Goal: Information Seeking & Learning: Find specific fact

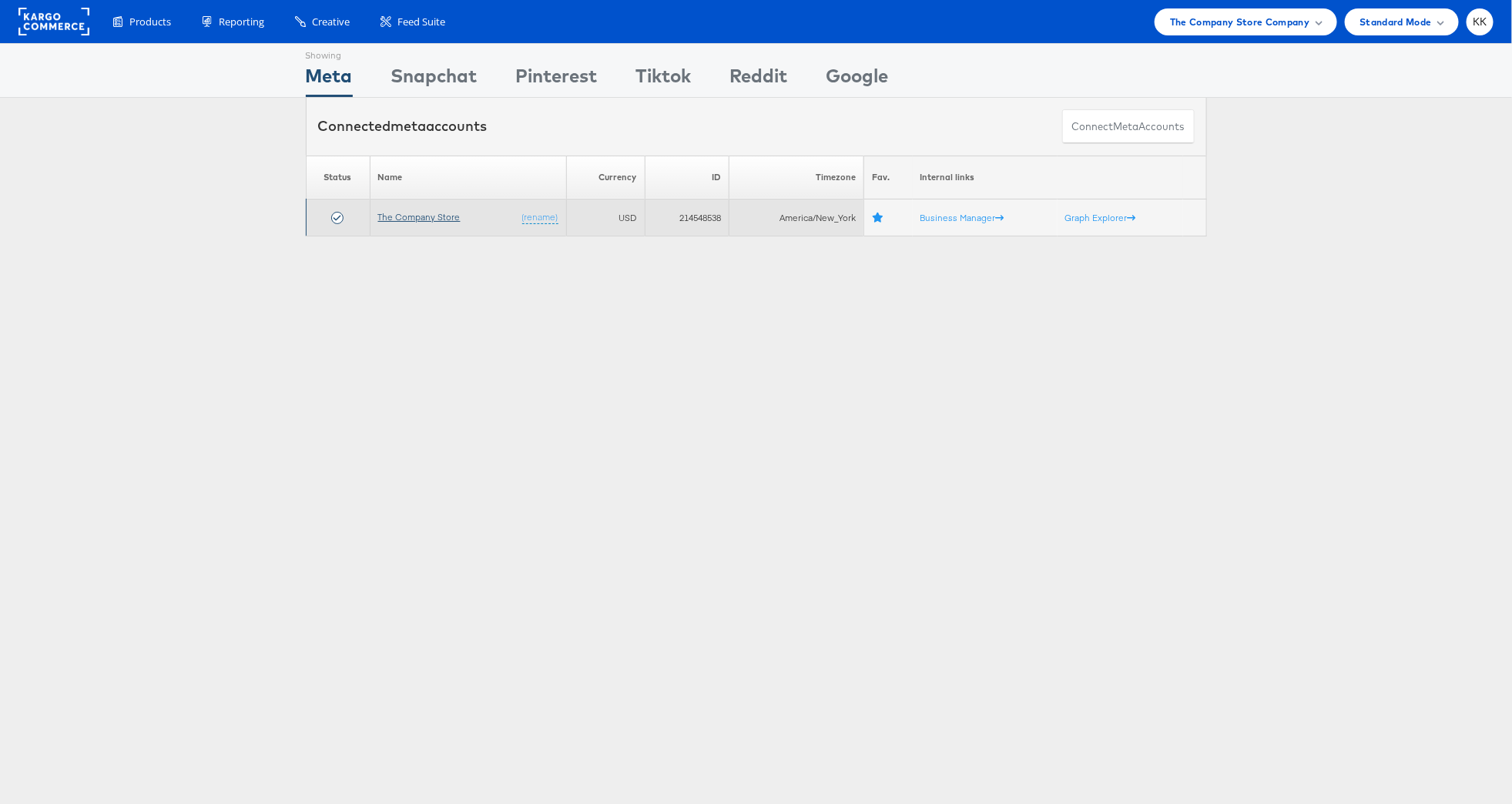
click at [413, 221] on link "The Company Store" at bounding box center [419, 216] width 82 height 11
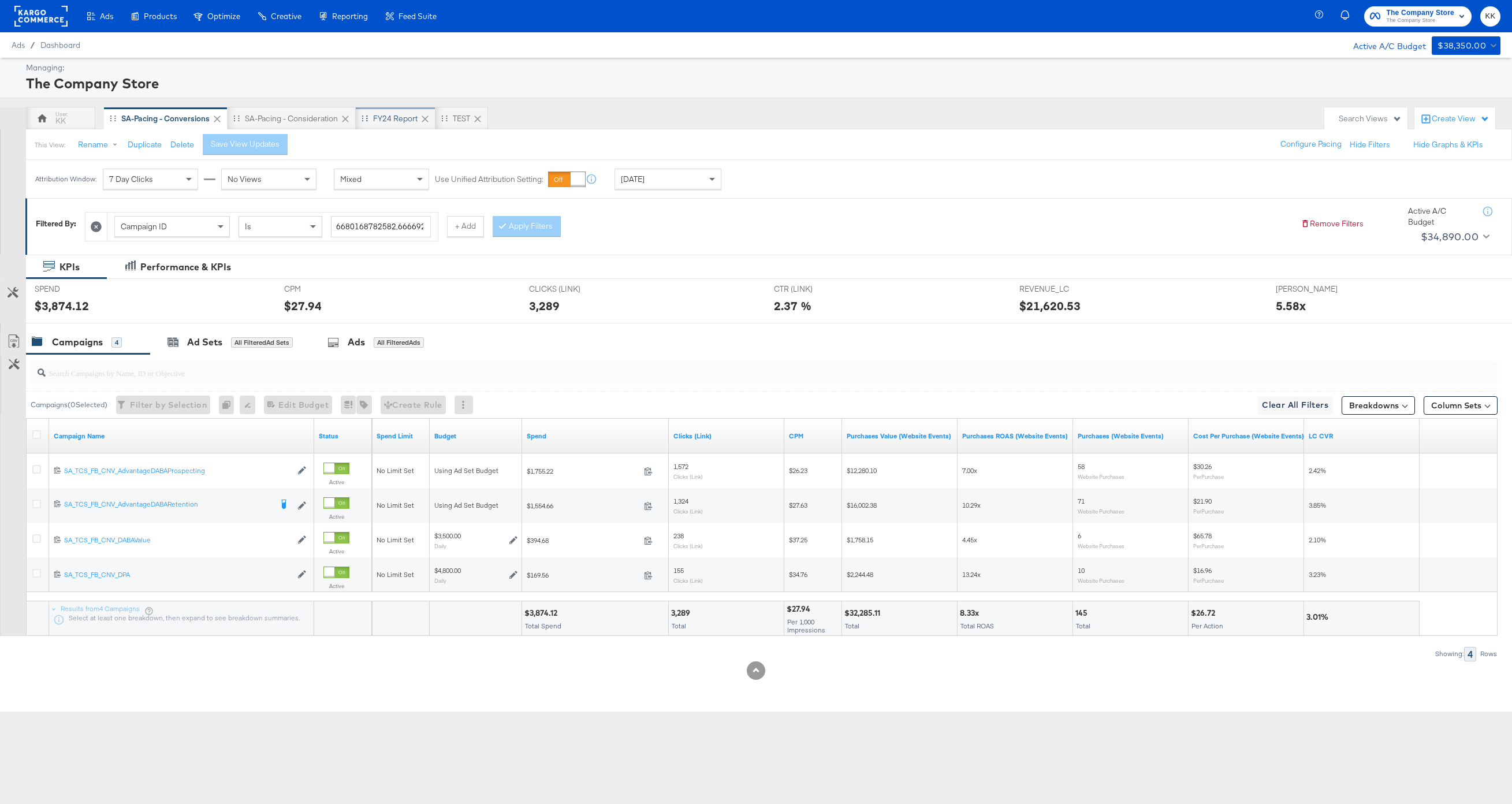
click at [403, 121] on div "FY24 Report" at bounding box center [395, 118] width 45 height 11
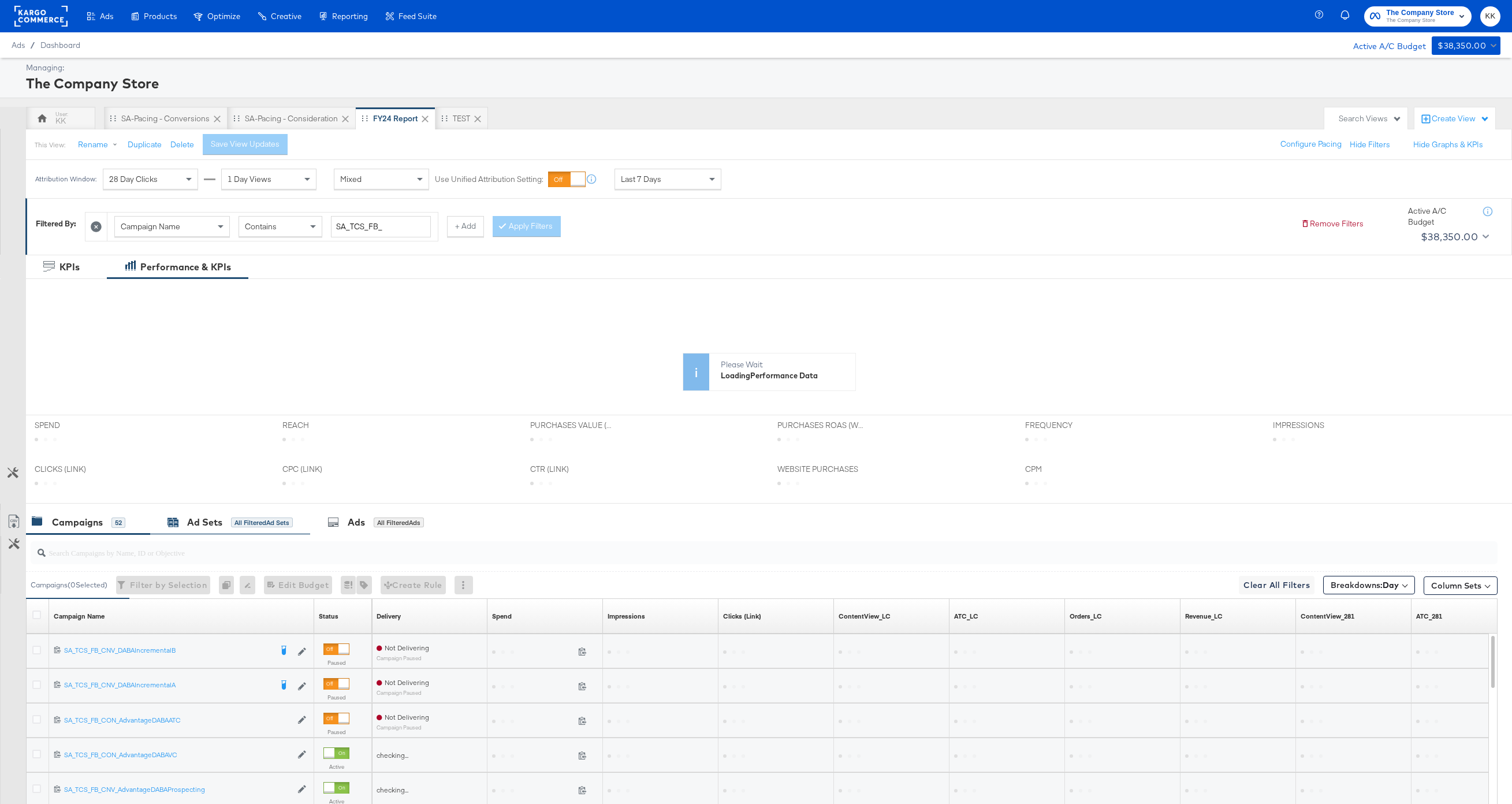
click at [225, 528] on div "Ad Sets All Filtered Ad Sets" at bounding box center [230, 523] width 125 height 13
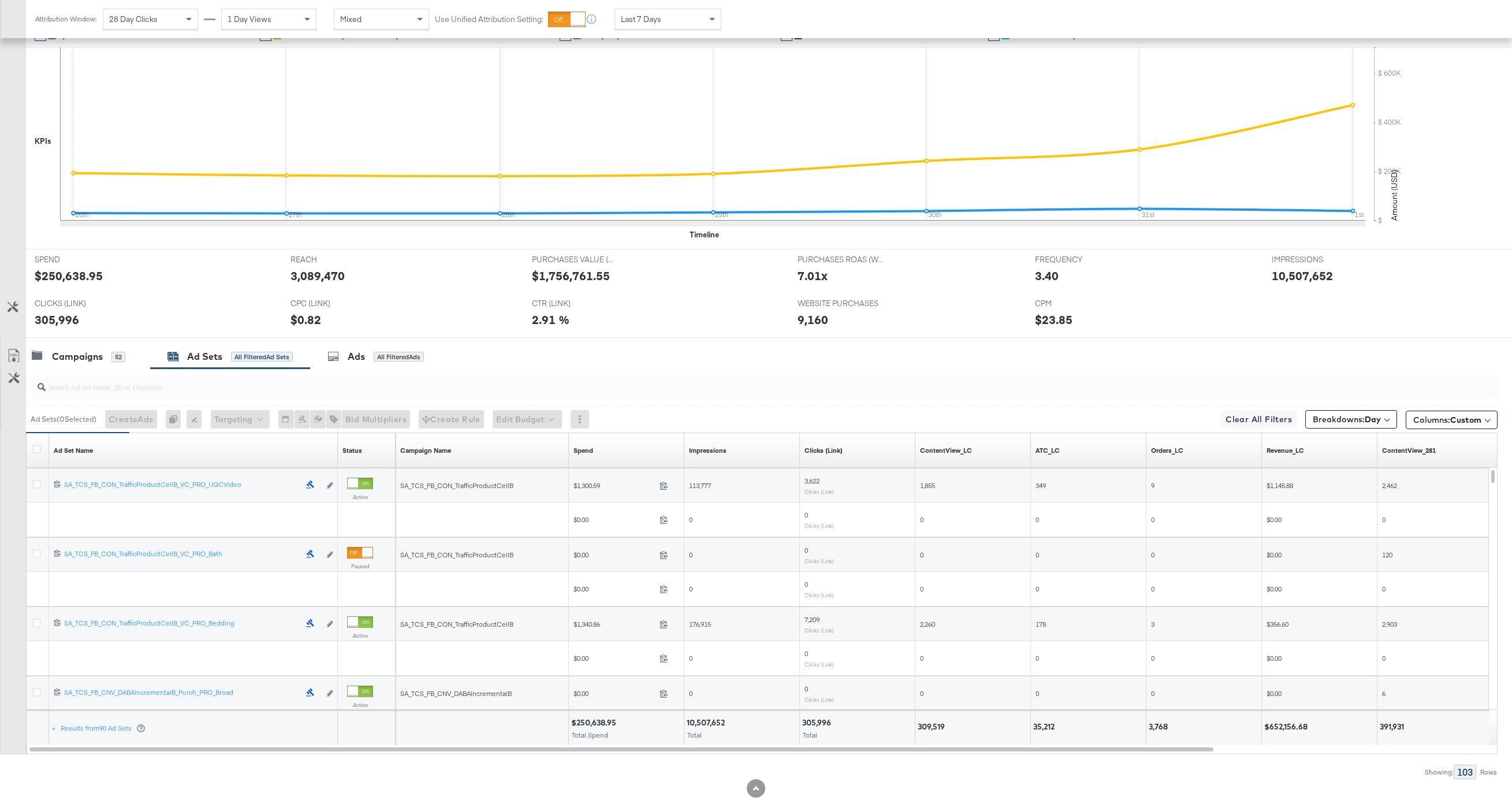
scroll to position [305, 0]
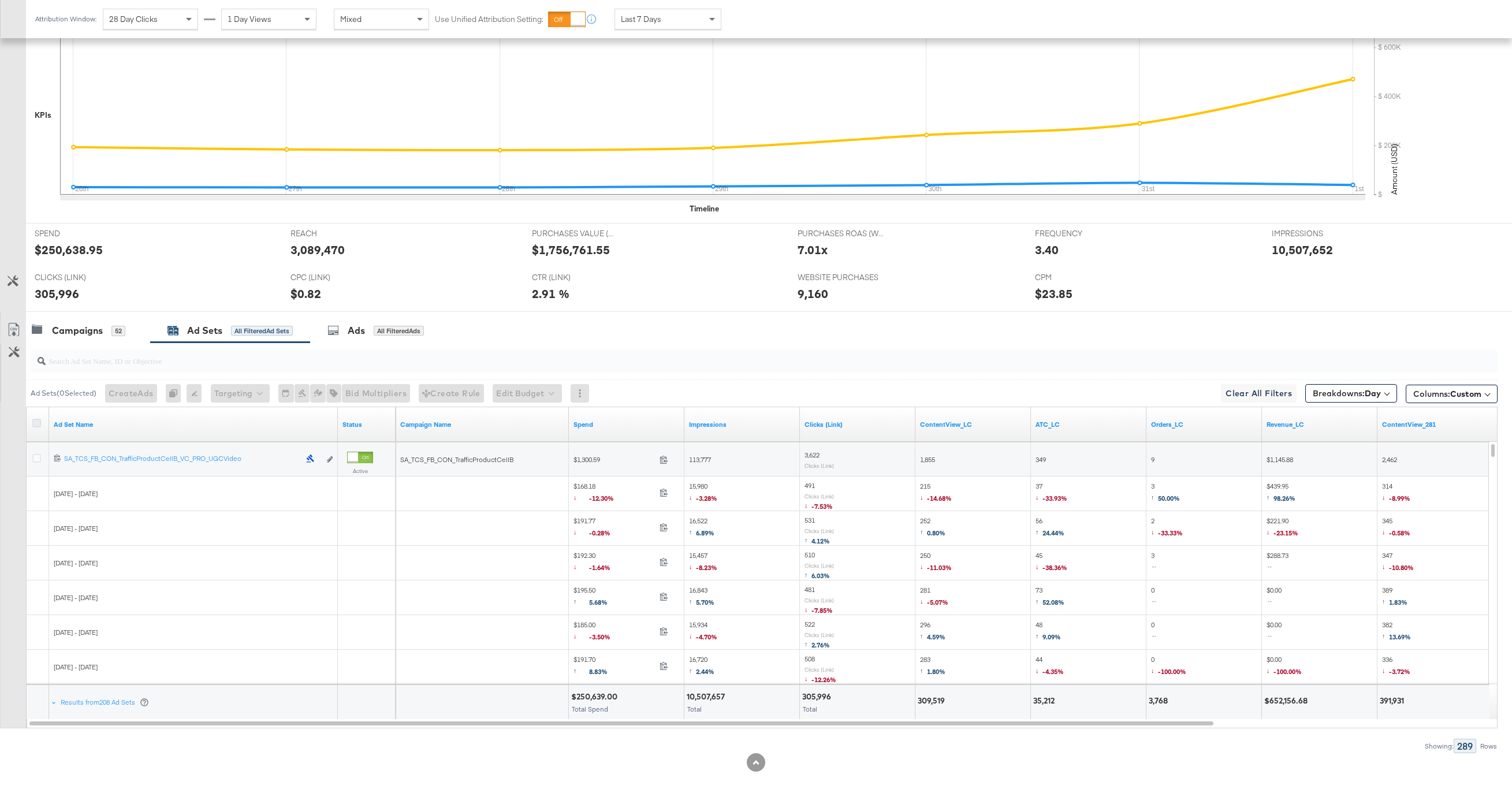
click at [40, 423] on icon at bounding box center [37, 423] width 9 height 9
click at [0, 0] on input "checkbox" at bounding box center [0, 0] width 0 height 0
click at [15, 324] on icon at bounding box center [13, 330] width 14 height 14
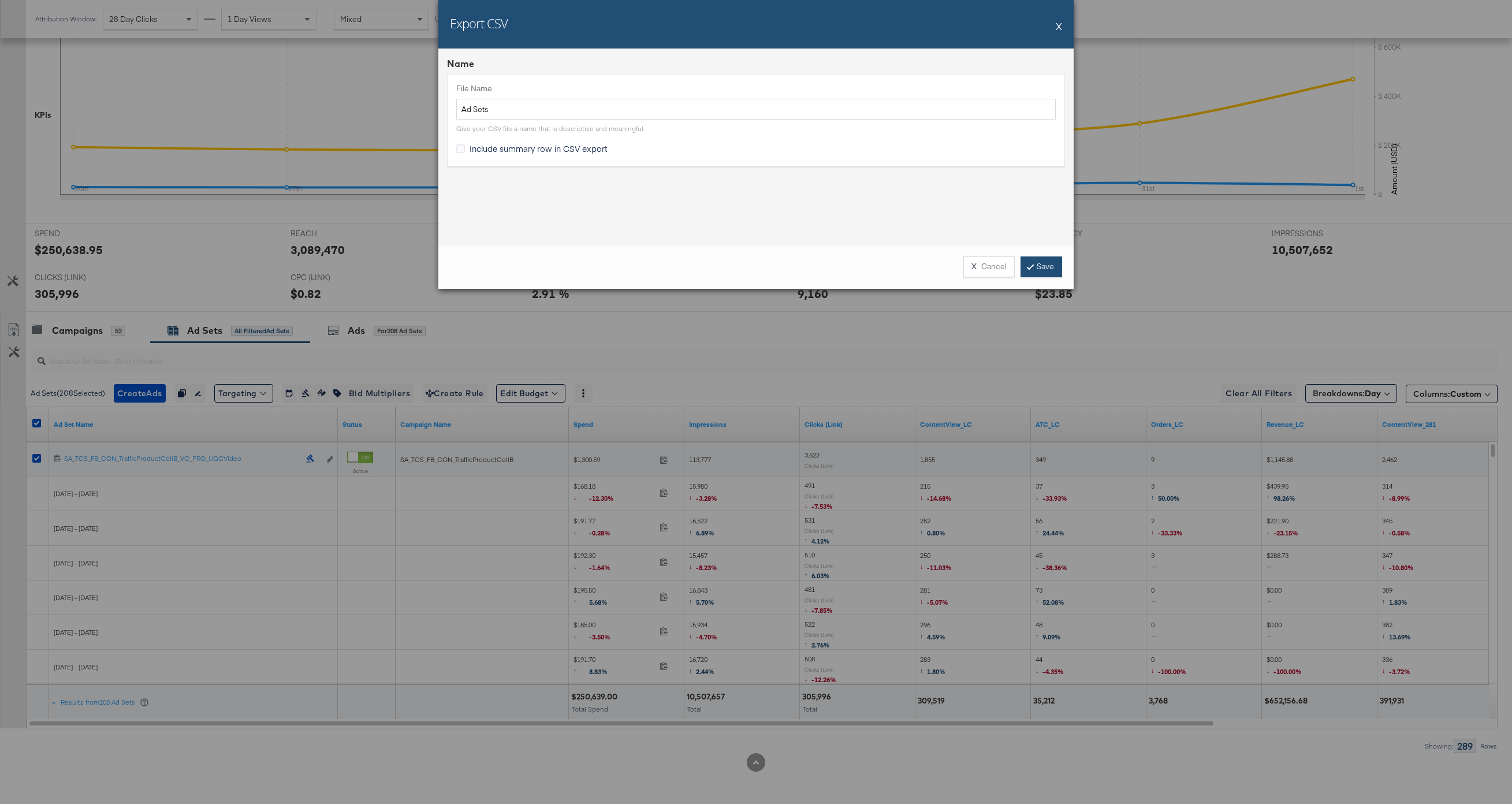
click at [1038, 271] on link "Save" at bounding box center [1041, 267] width 42 height 21
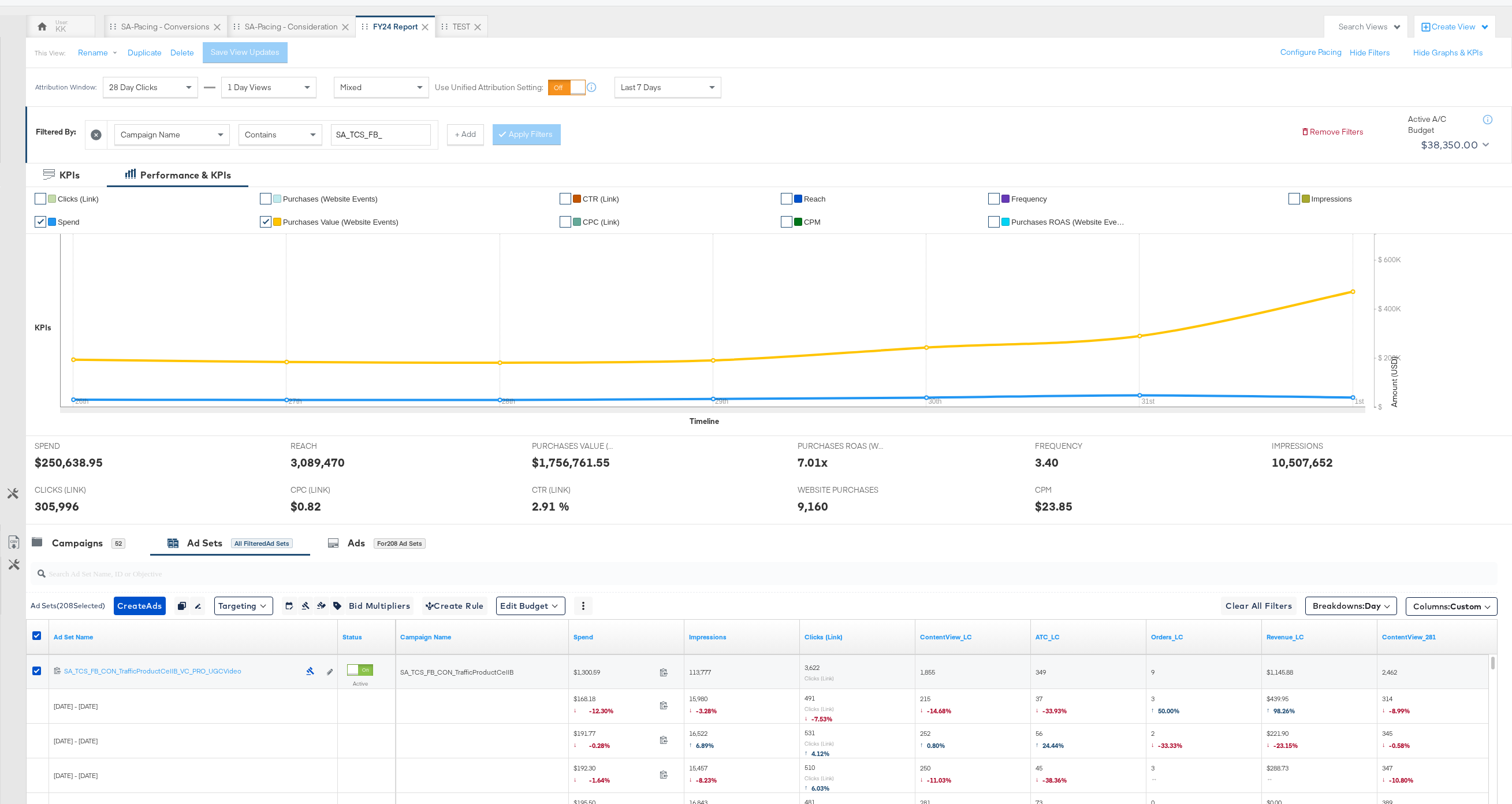
scroll to position [0, 0]
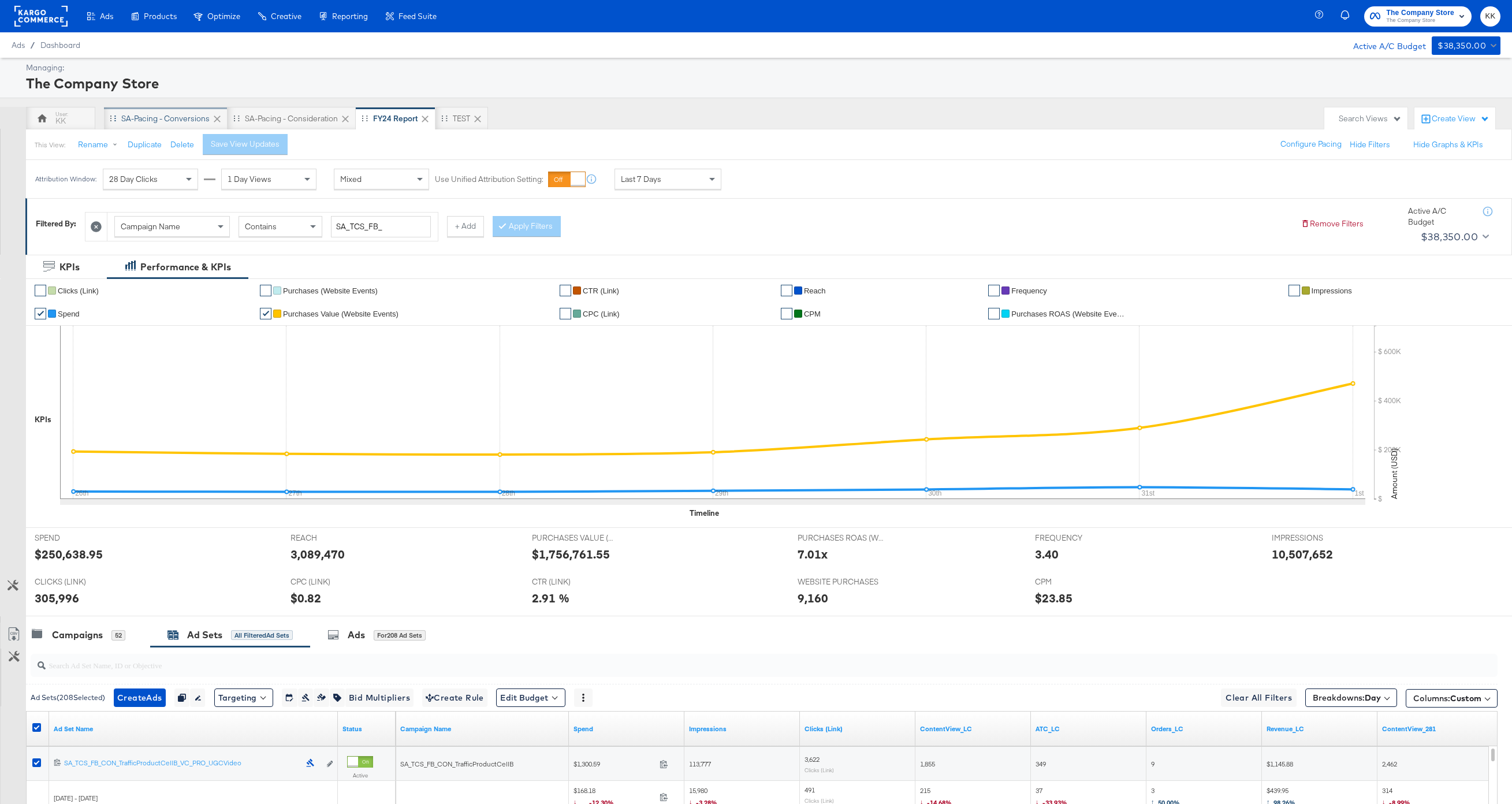
click at [157, 115] on div "SA-Pacing - Conversions" at bounding box center [165, 118] width 89 height 11
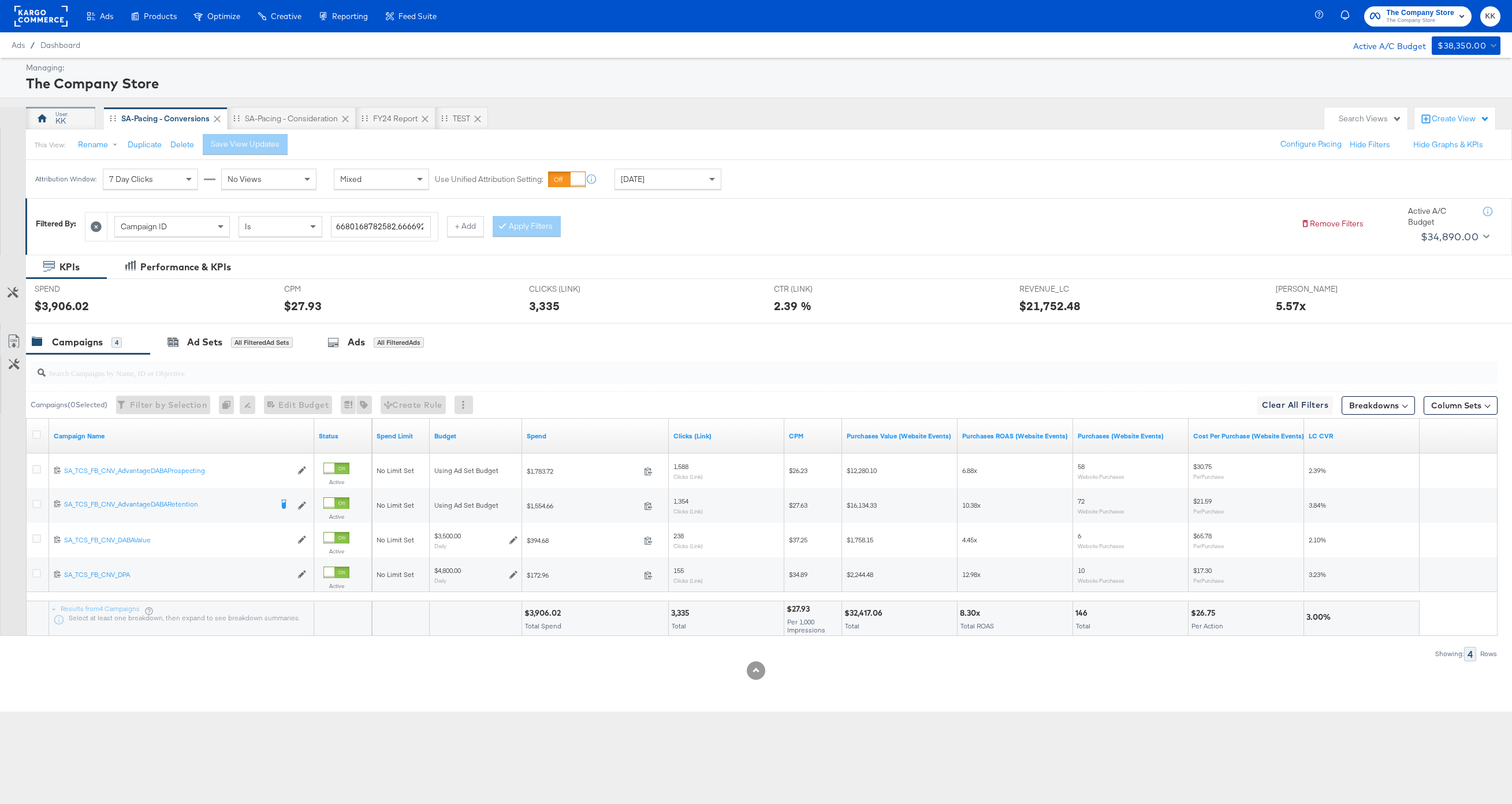
click at [54, 118] on div "KK" at bounding box center [61, 118] width 70 height 23
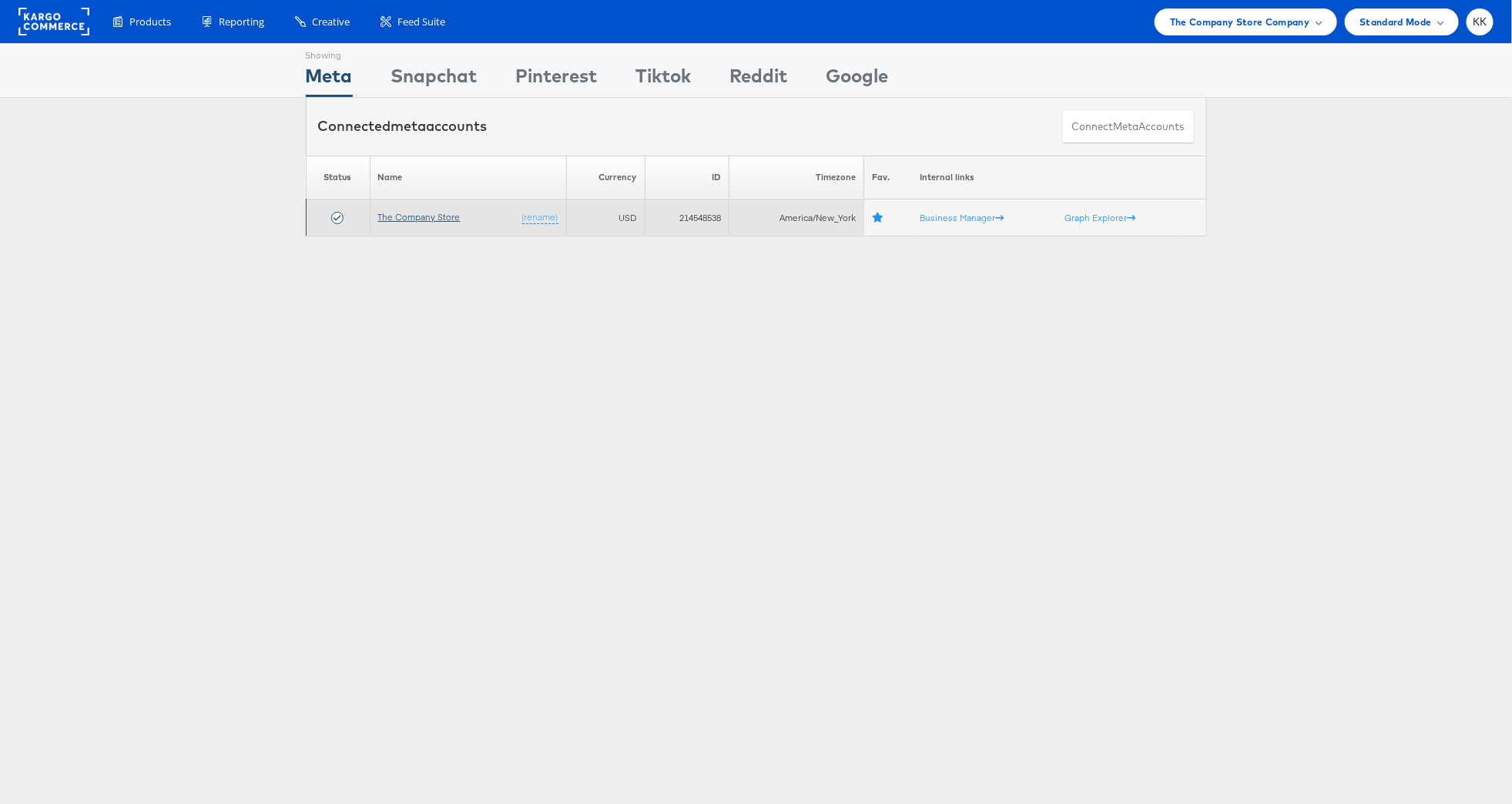
click at [425, 211] on link "The Company Store" at bounding box center [419, 216] width 82 height 11
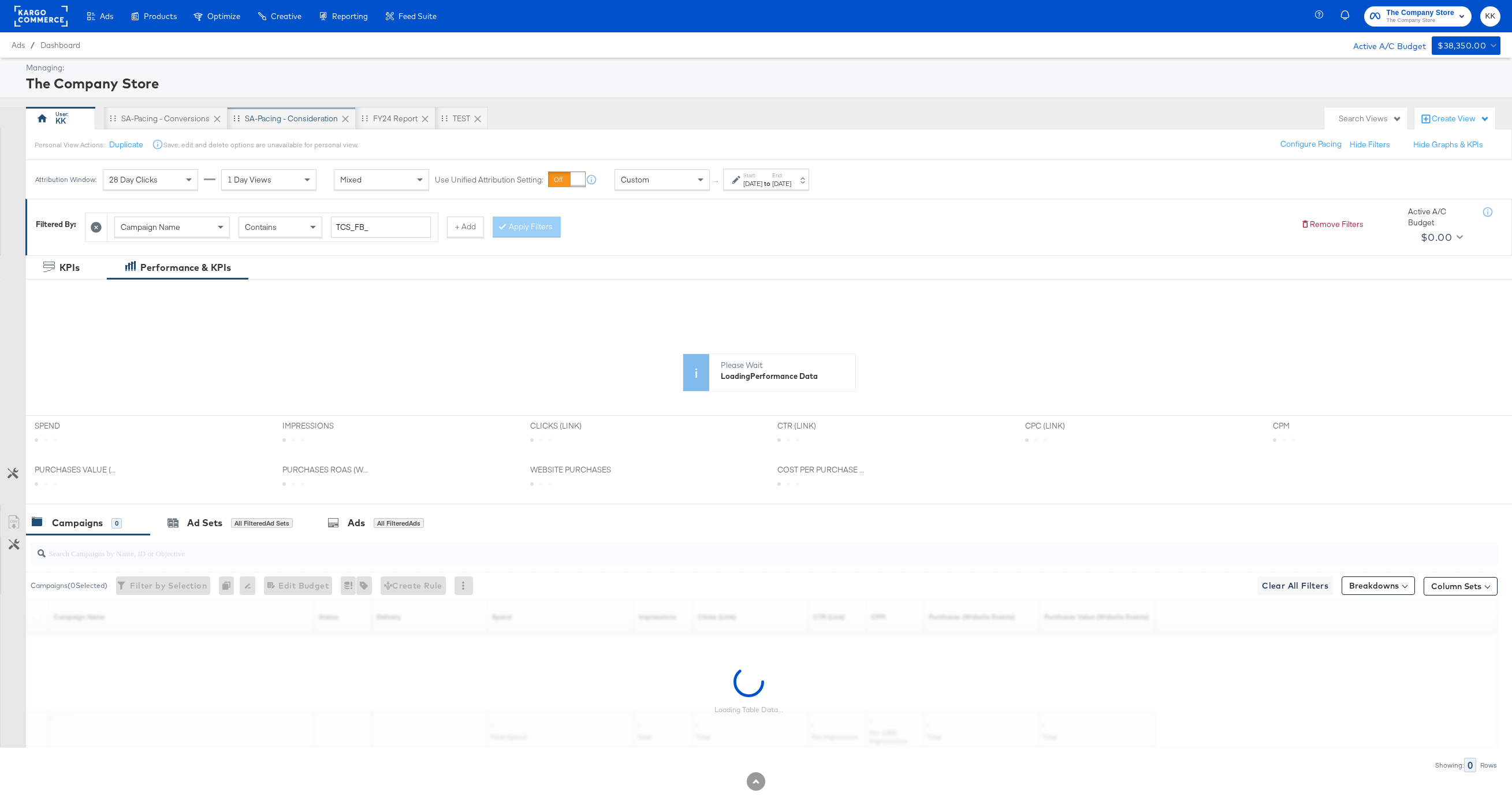
click at [258, 119] on div "SA-Pacing - Consideration" at bounding box center [291, 118] width 93 height 11
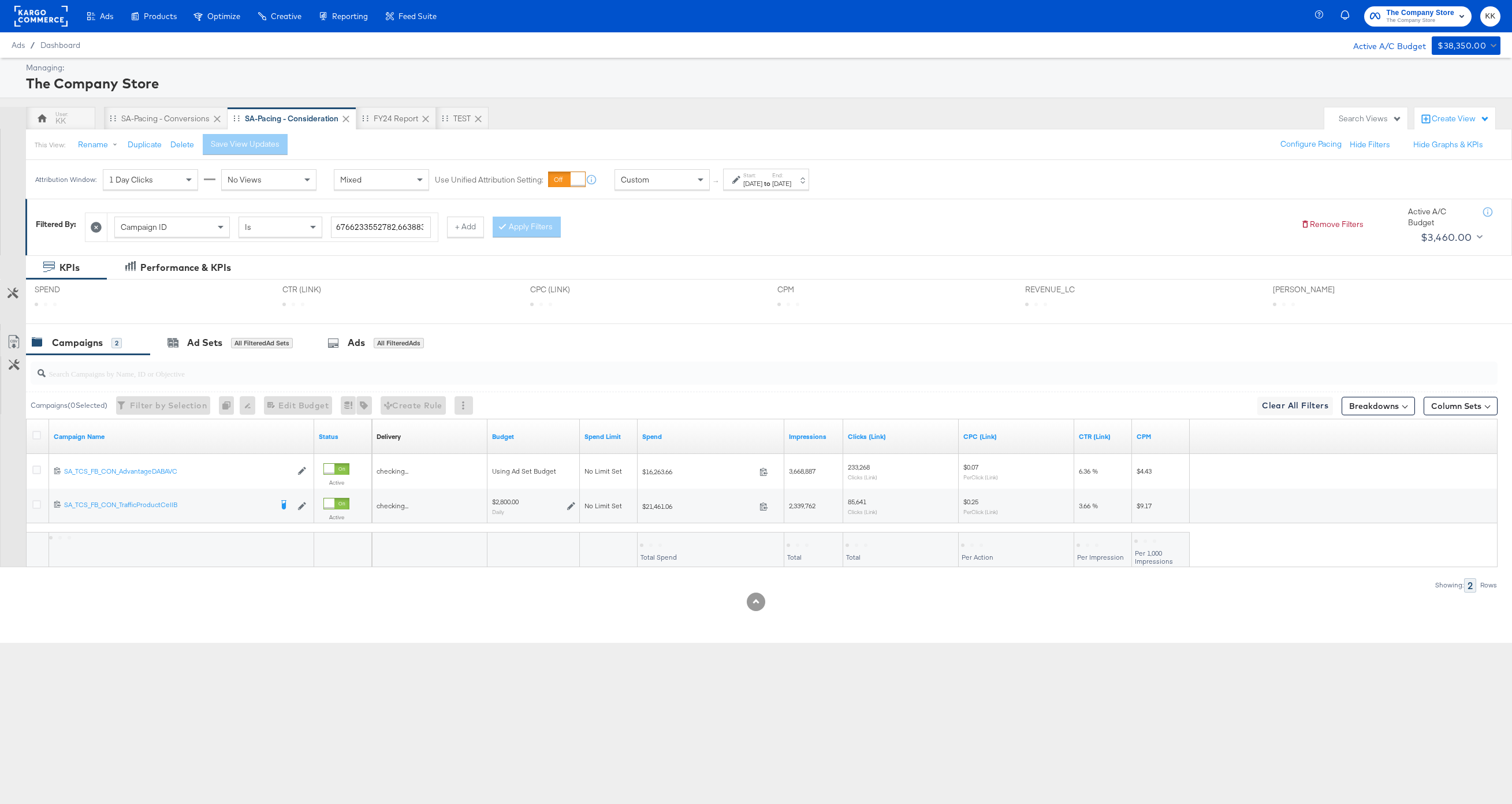
click at [791, 186] on div "[DATE]" at bounding box center [781, 183] width 19 height 9
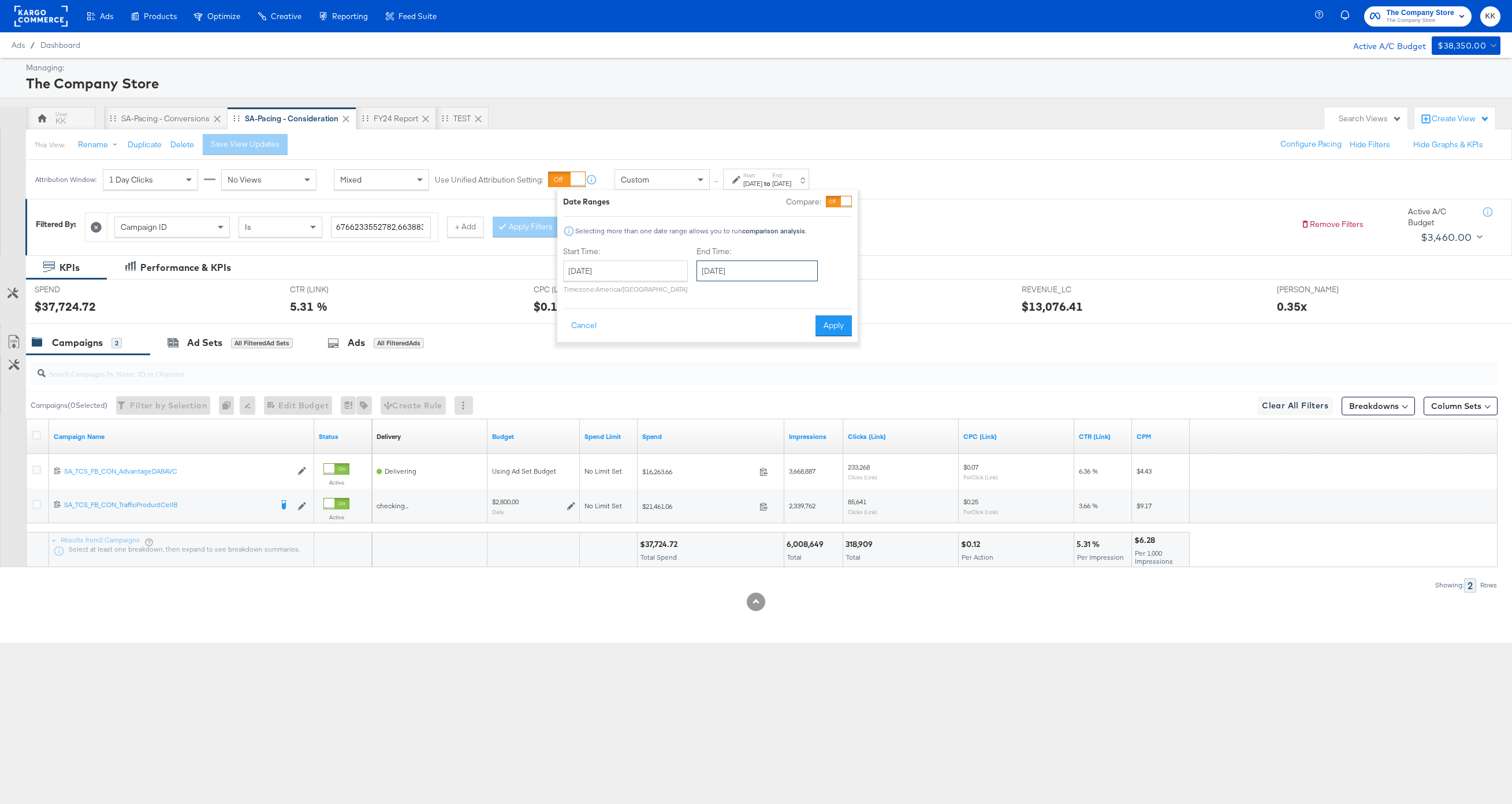
click at [722, 264] on input "[DATE]" at bounding box center [757, 271] width 121 height 21
click at [708, 410] on td "31" at bounding box center [710, 410] width 20 height 16
type input "[DATE]"
click at [835, 330] on button "Apply" at bounding box center [833, 326] width 37 height 21
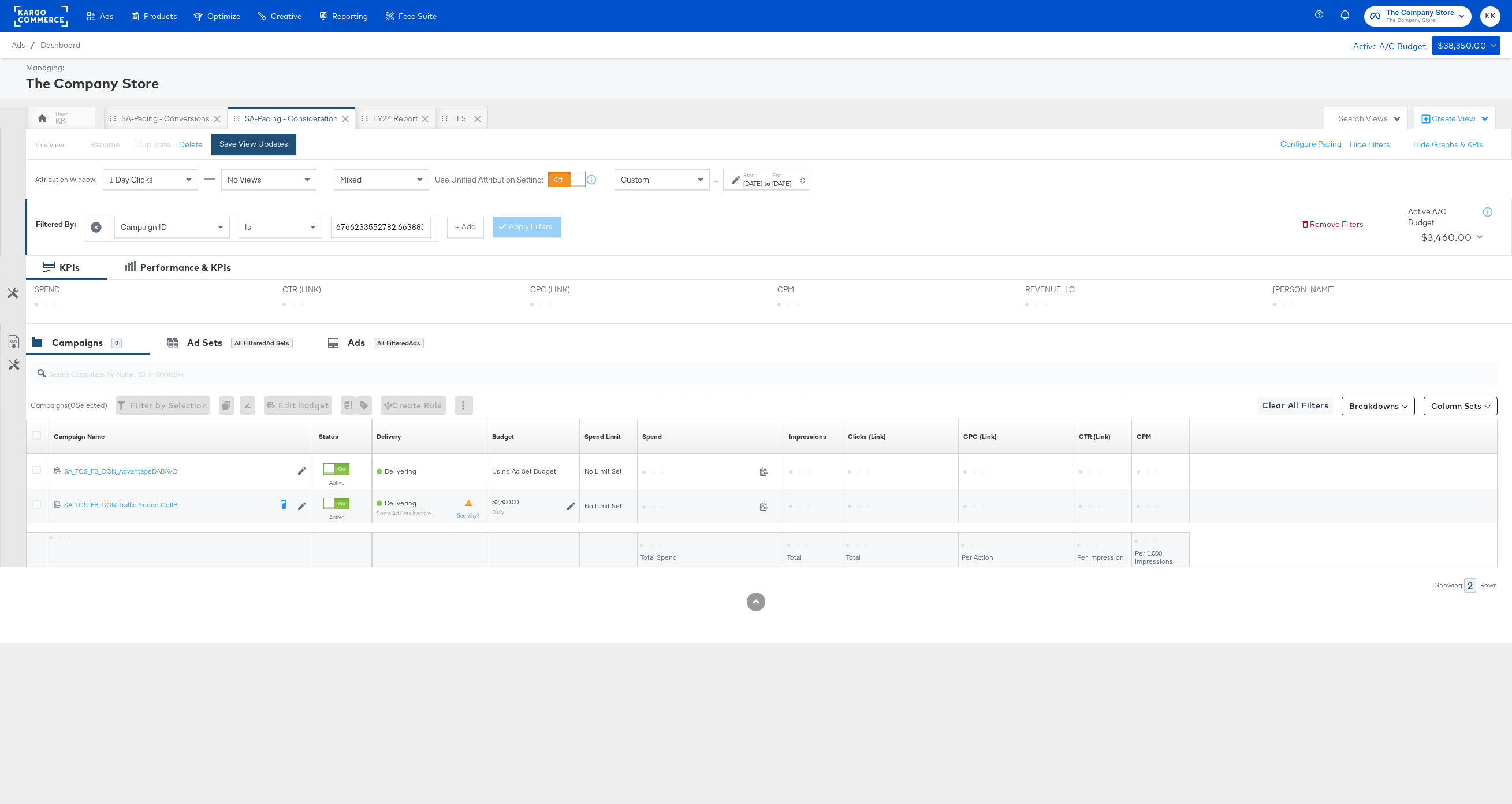
click at [274, 139] on div "Save View Updates" at bounding box center [254, 144] width 69 height 11
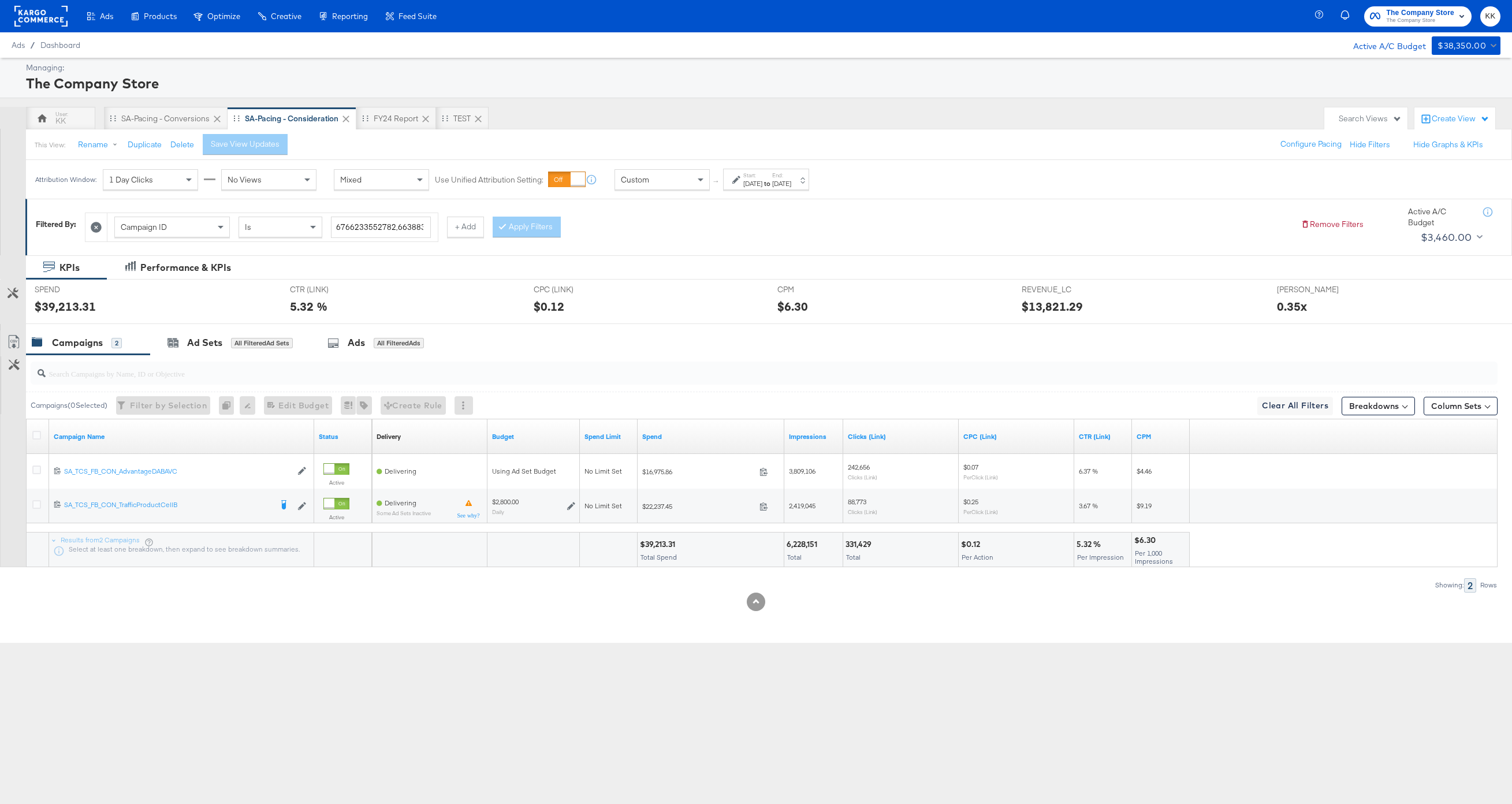
click at [657, 545] on div "$39,213.31" at bounding box center [659, 545] width 38 height 11
copy div "39,213.31"
click at [177, 116] on div "SA-Pacing - Conversions" at bounding box center [165, 118] width 89 height 11
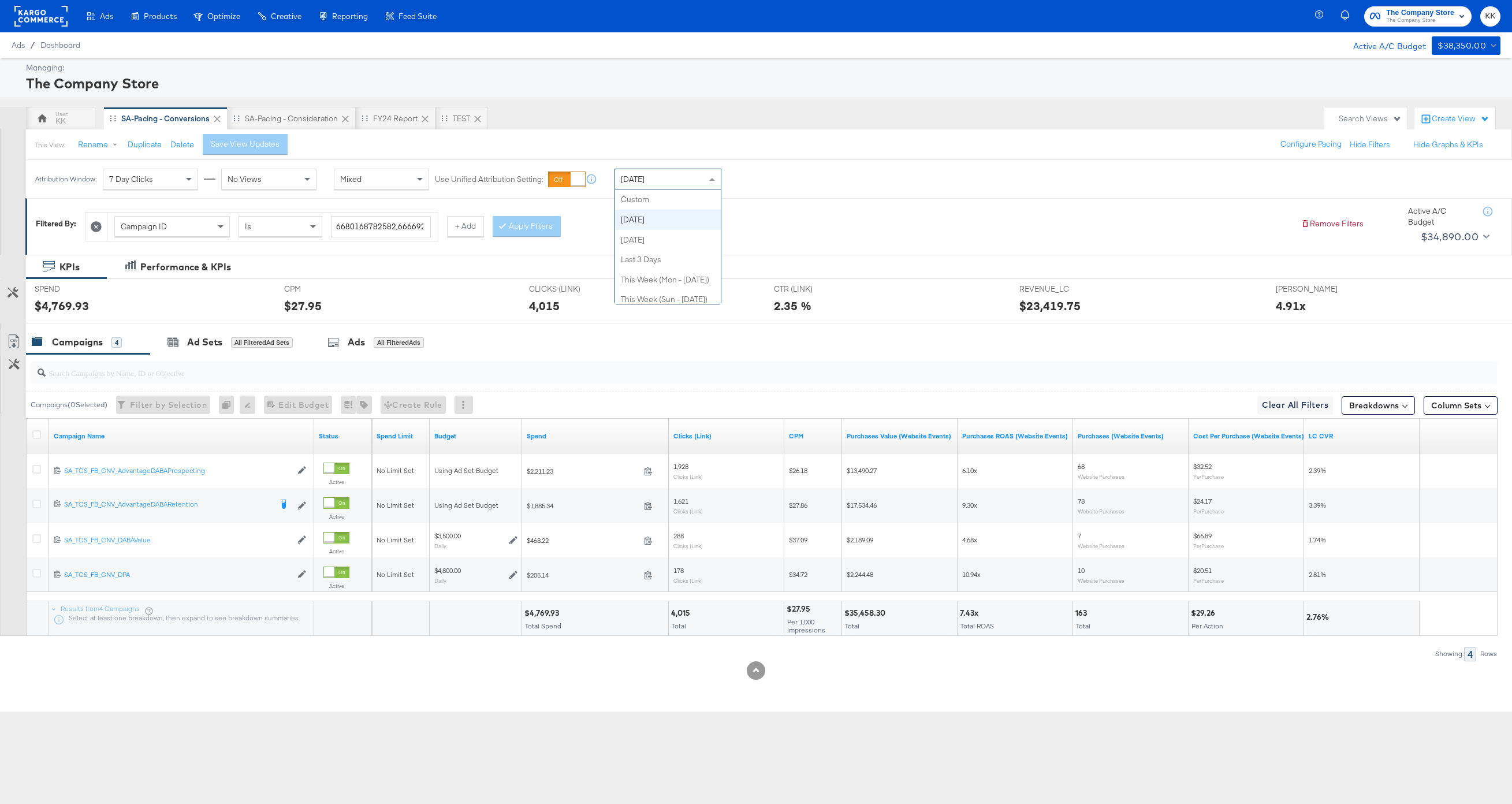
click at [677, 186] on div "[DATE]" at bounding box center [668, 179] width 106 height 20
click at [762, 188] on div "Start: [DATE] to End: [DATE]" at bounding box center [766, 179] width 86 height 21
click at [629, 273] on input "[DATE]" at bounding box center [626, 271] width 125 height 21
click at [571, 291] on span "‹" at bounding box center [576, 294] width 18 height 17
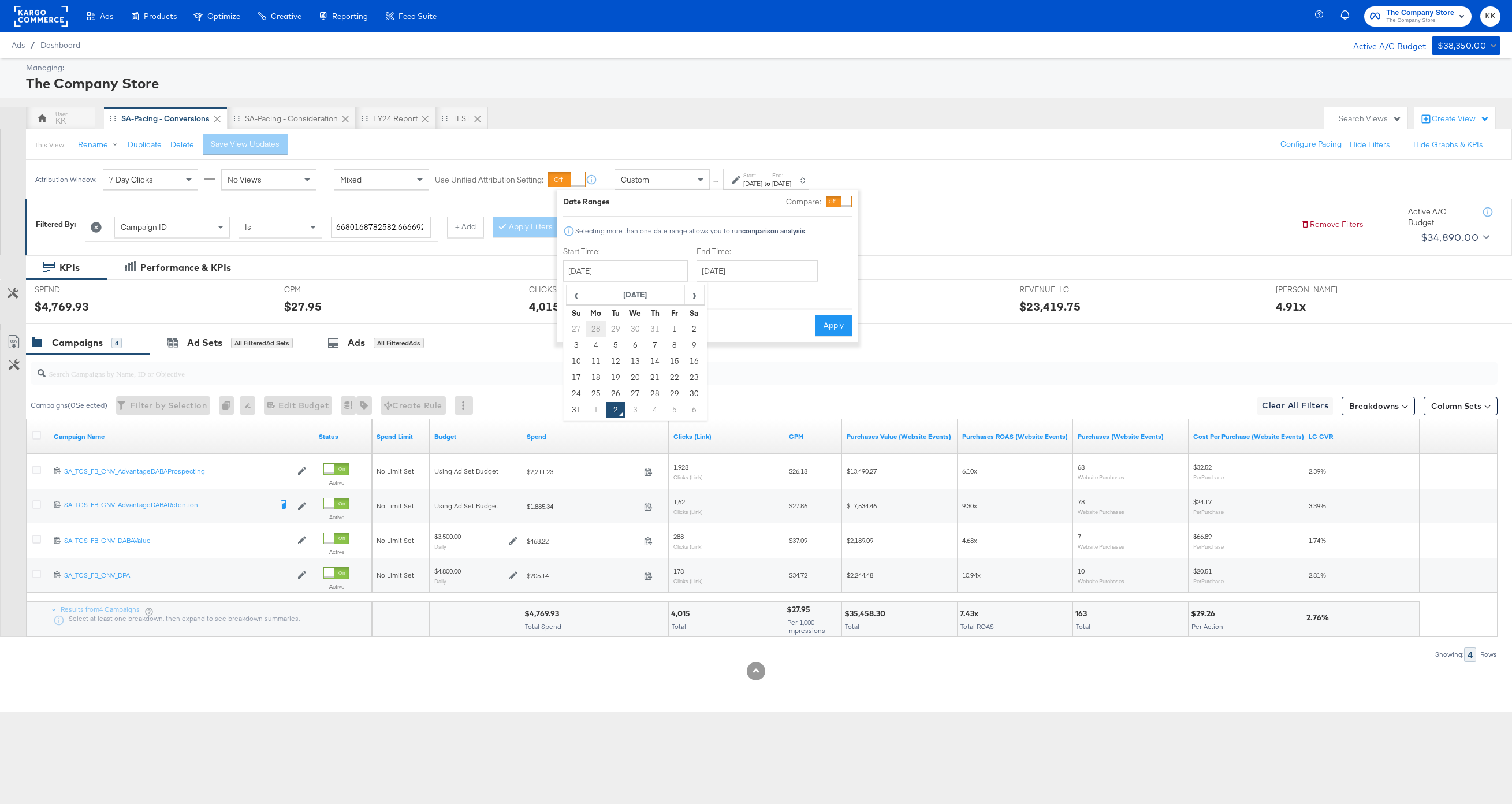
click at [598, 327] on td "28" at bounding box center [596, 329] width 20 height 16
click at [607, 270] on input "[DATE]" at bounding box center [624, 271] width 125 height 21
click at [596, 410] on td "4" at bounding box center [595, 410] width 20 height 16
type input "[DATE]"
click at [751, 250] on label "End Time:" at bounding box center [758, 252] width 126 height 11
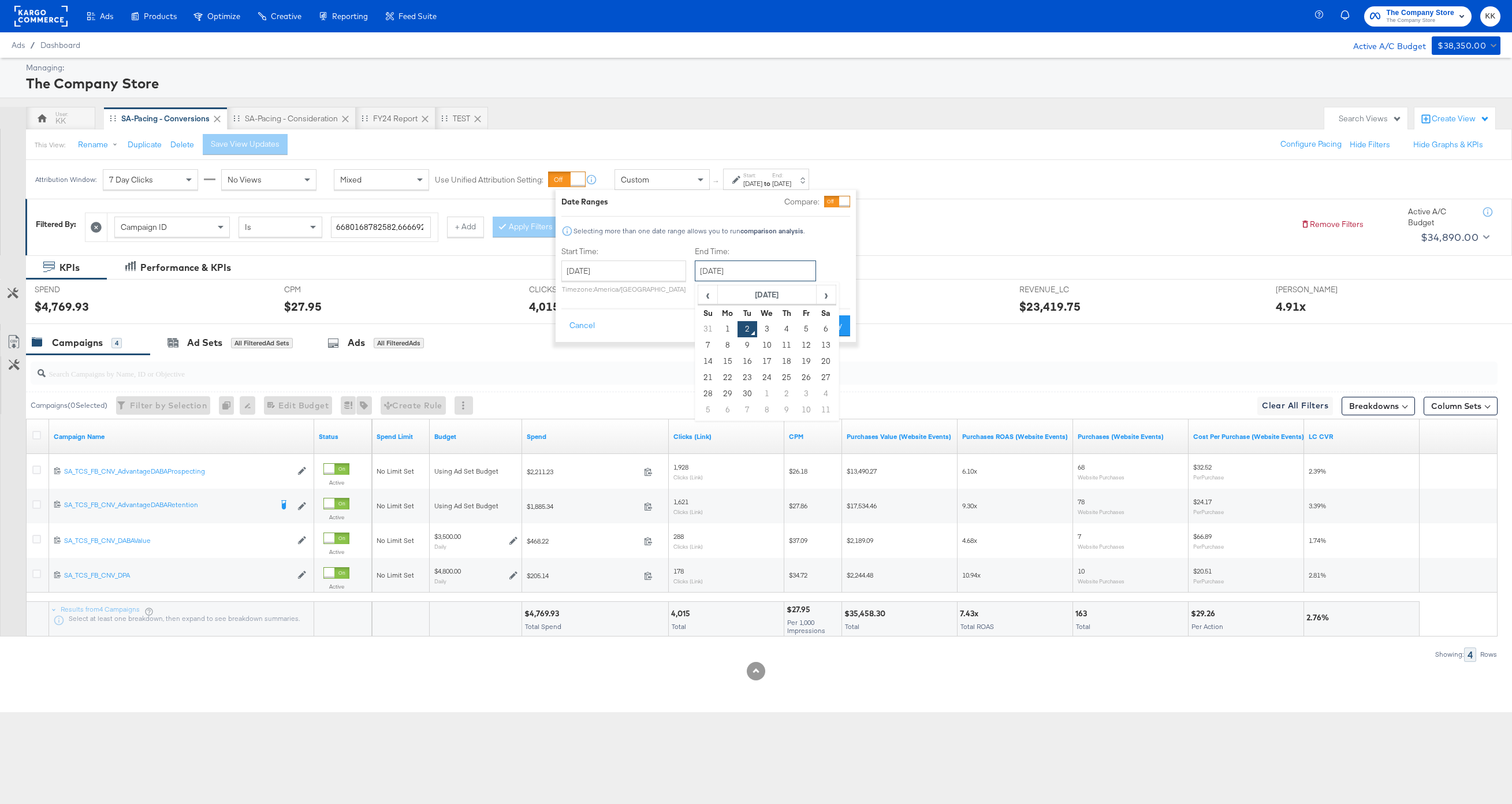
click at [751, 270] on input "[DATE]" at bounding box center [755, 271] width 121 height 21
click at [701, 333] on td "31" at bounding box center [708, 329] width 20 height 16
type input "[DATE]"
click at [855, 319] on div "CTR (LINK) CTR (LINK) 2.35 %" at bounding box center [888, 302] width 245 height 44
click at [846, 319] on button "Apply" at bounding box center [830, 326] width 37 height 21
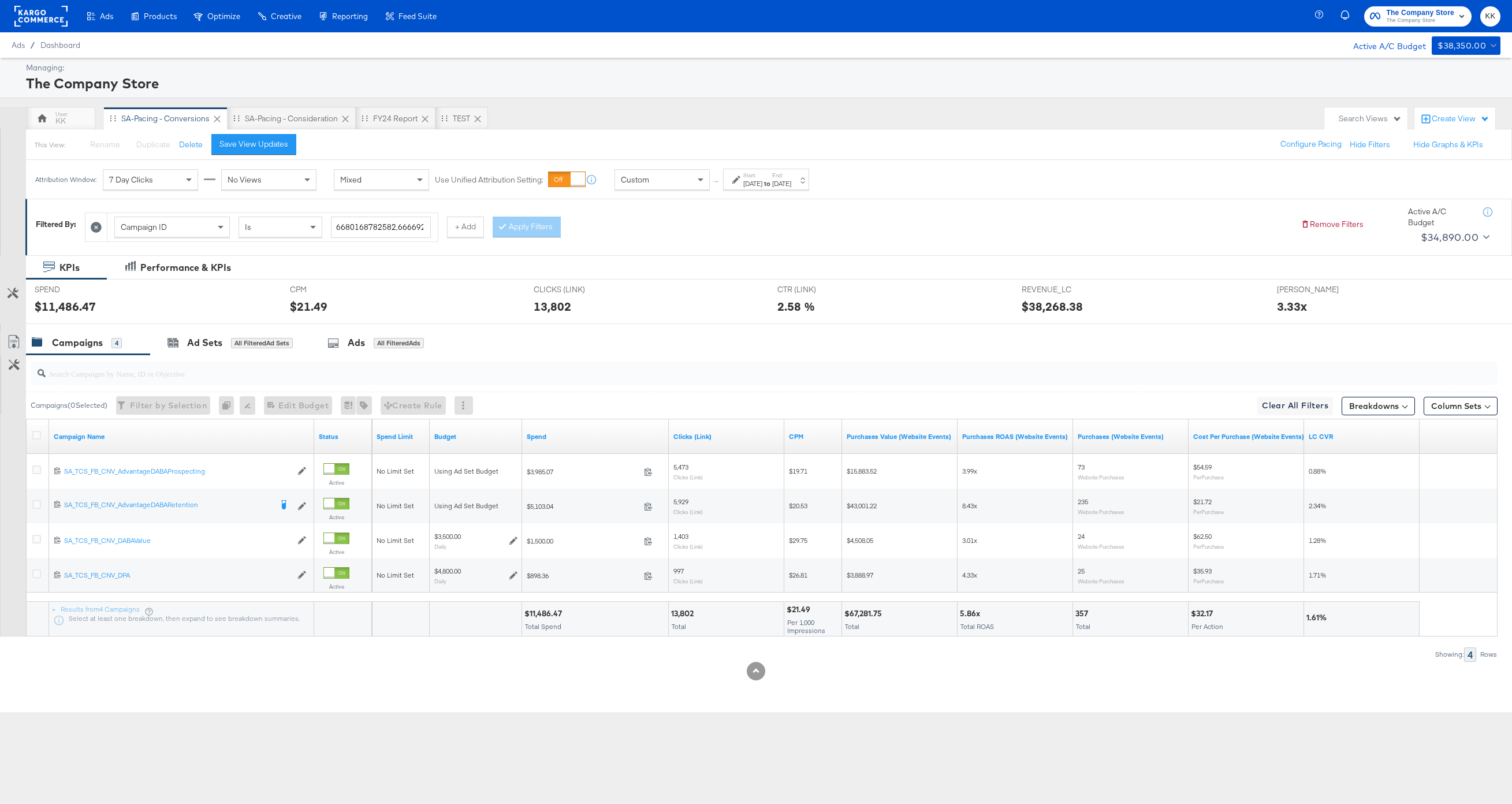
click at [809, 189] on div "Start: [DATE] to End: [DATE]" at bounding box center [766, 179] width 86 height 21
click at [743, 259] on div "End Time: [DATE] ‹ [DATE] › Su Mo Tu We Th Fr Sa 27 28 29 30 31 1 2 3 4 5 6 7 8…" at bounding box center [756, 272] width 126 height 53
click at [732, 270] on input "[DATE]" at bounding box center [754, 271] width 121 height 21
click at [700, 410] on td "31" at bounding box center [706, 410] width 20 height 16
type input "[DATE]"
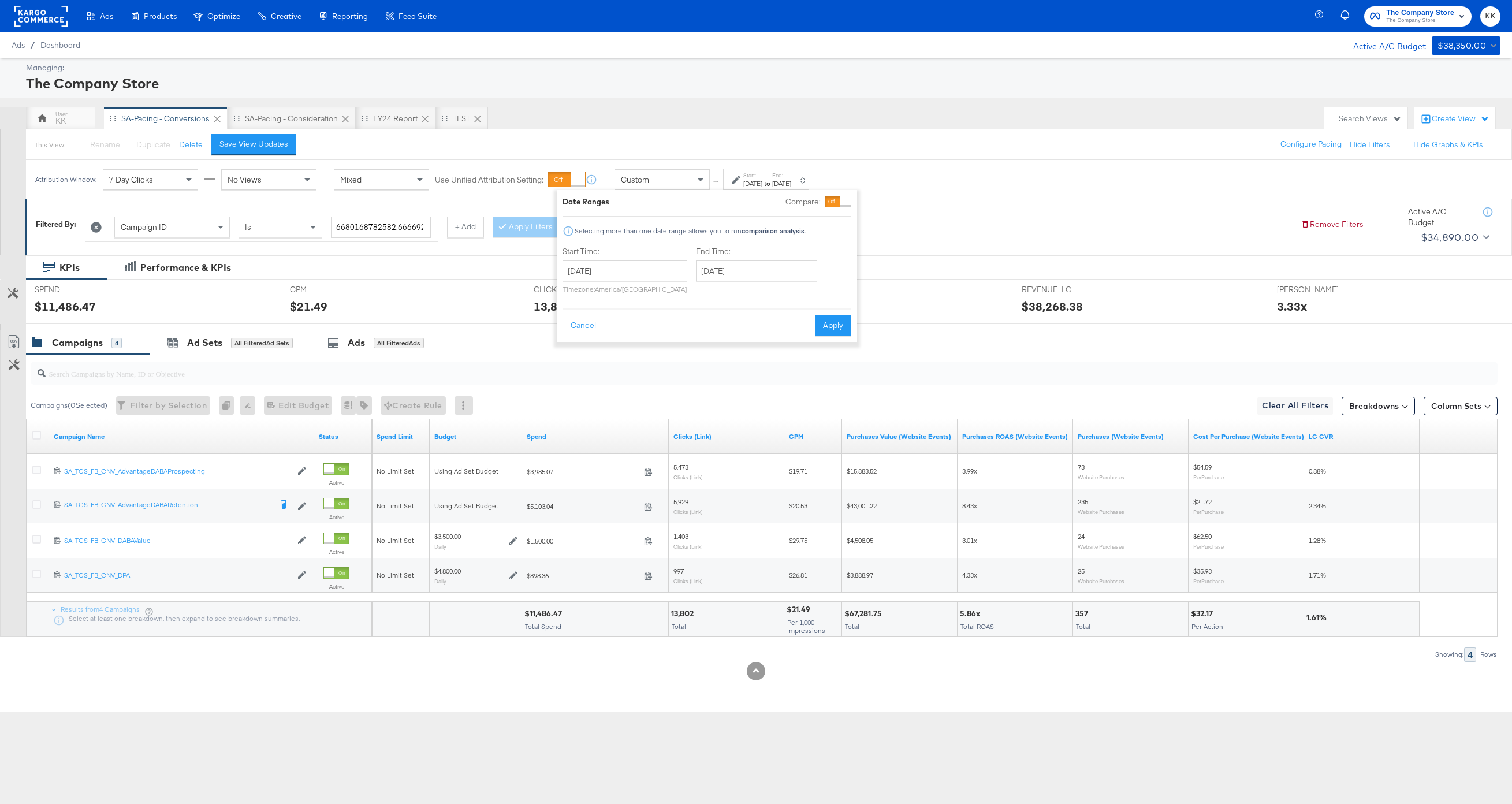
click at [822, 336] on div "Date Ranges Compare: Selecting more than one date range allows you to run compa…" at bounding box center [707, 266] width 300 height 152
click at [827, 329] on button "Apply" at bounding box center [833, 326] width 37 height 21
click at [63, 121] on div "KK" at bounding box center [60, 121] width 10 height 11
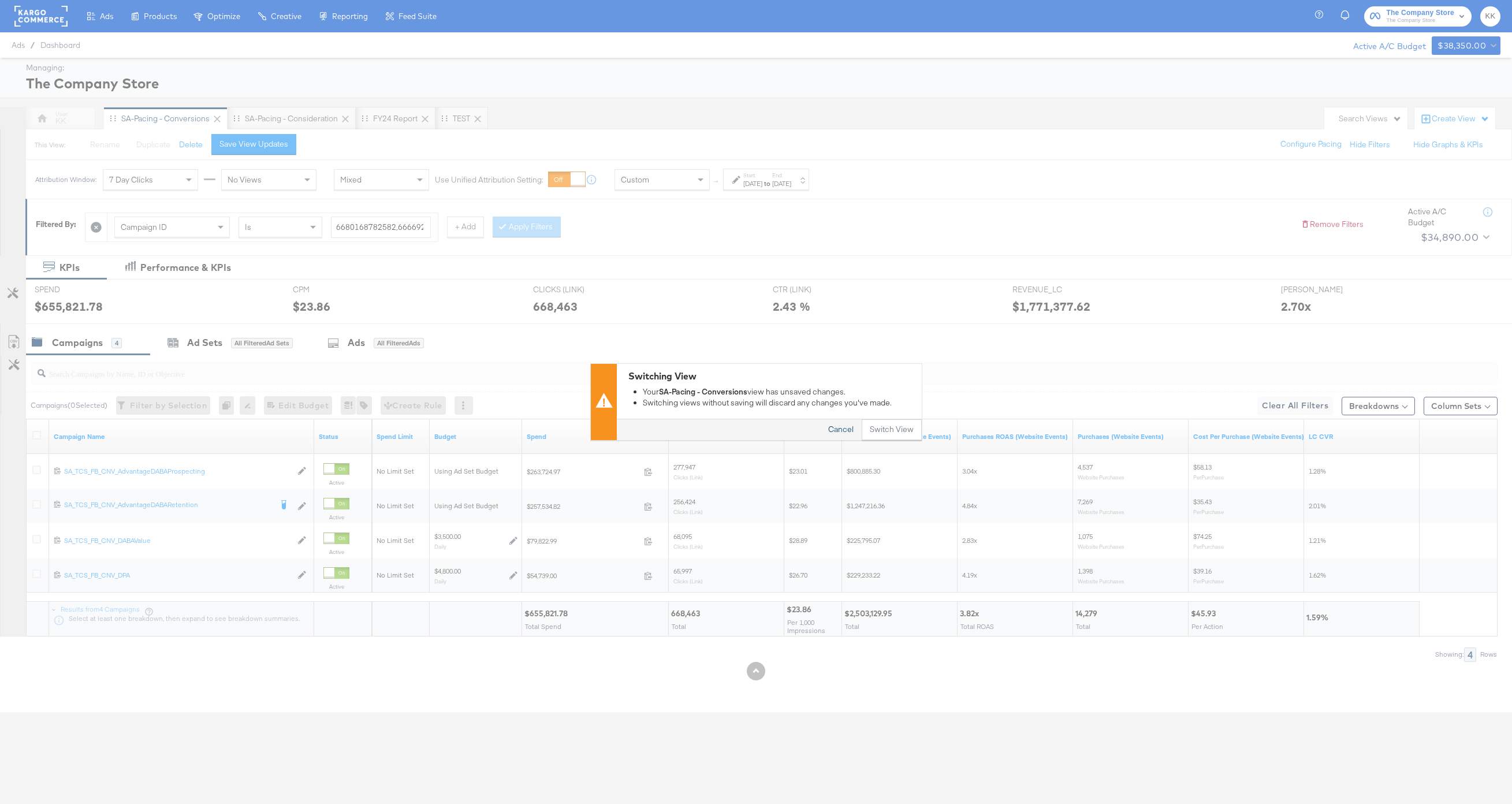
click at [837, 429] on button "Cancel" at bounding box center [841, 430] width 42 height 21
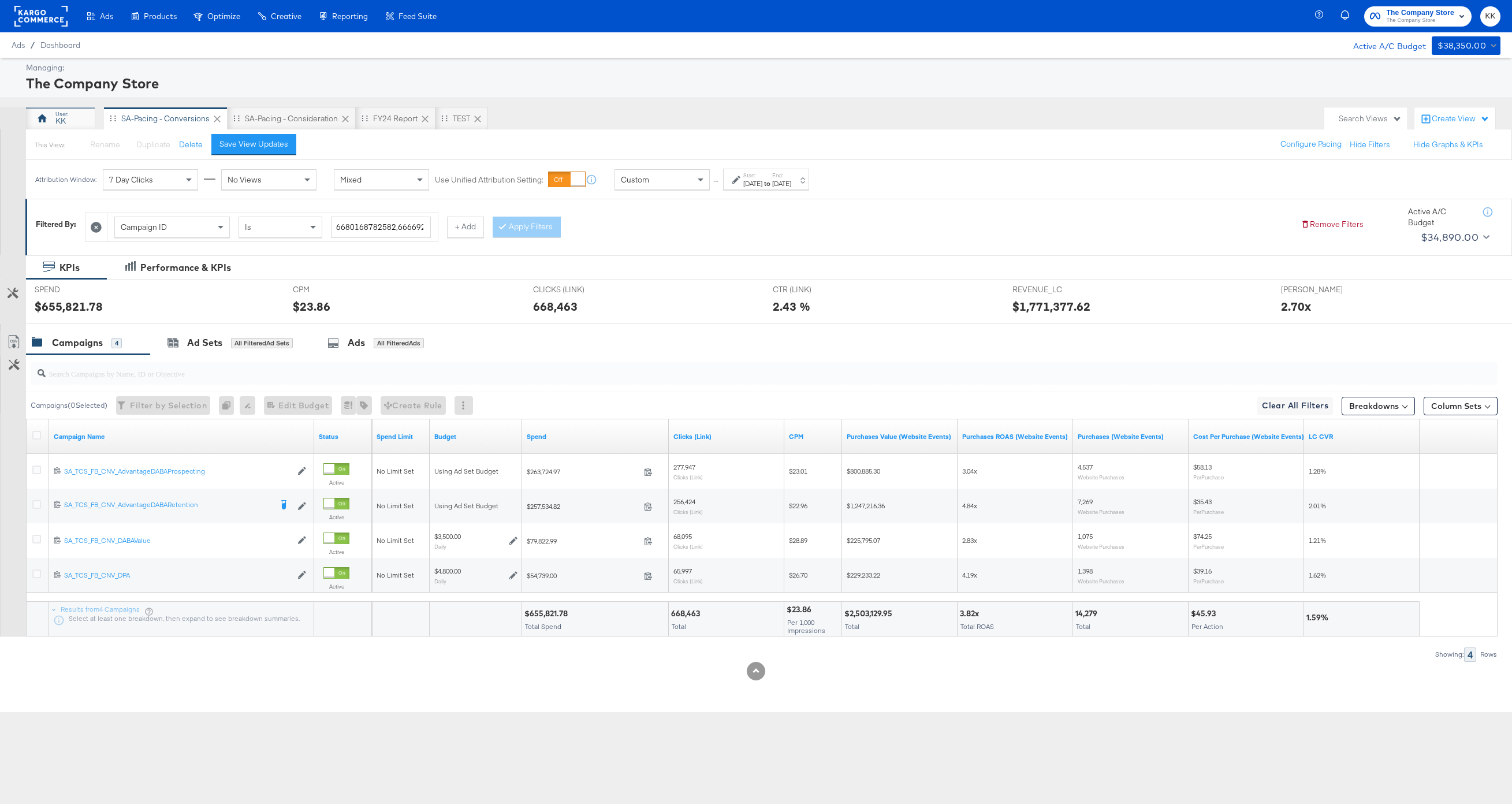
click at [50, 119] on div "KK" at bounding box center [61, 118] width 70 height 23
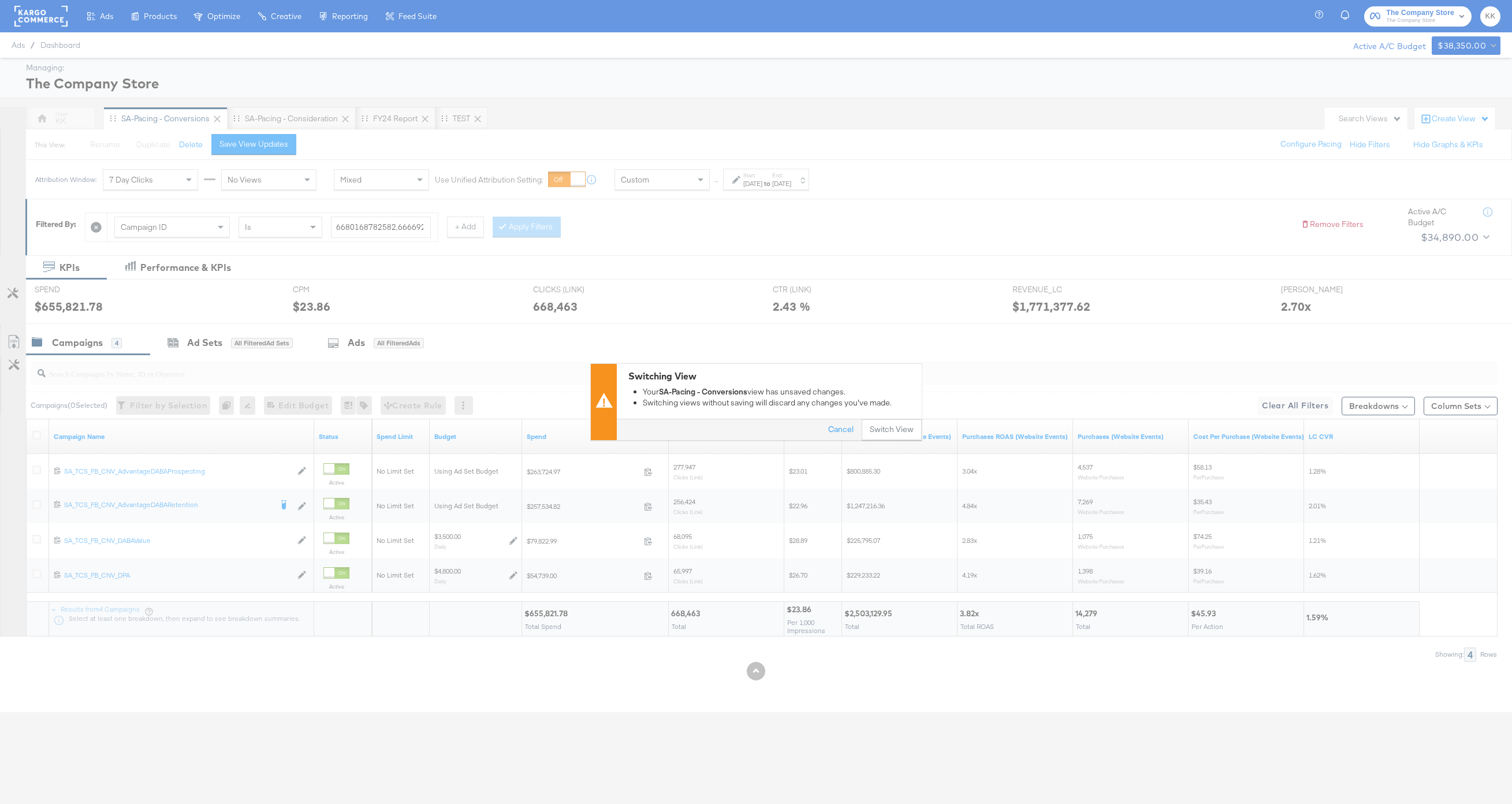
click at [933, 426] on div "Switching View Your SA-Pacing - Conversions view has unsaved changes. Switching…" at bounding box center [756, 402] width 1512 height 77
click at [908, 426] on button "Switch View" at bounding box center [892, 430] width 60 height 21
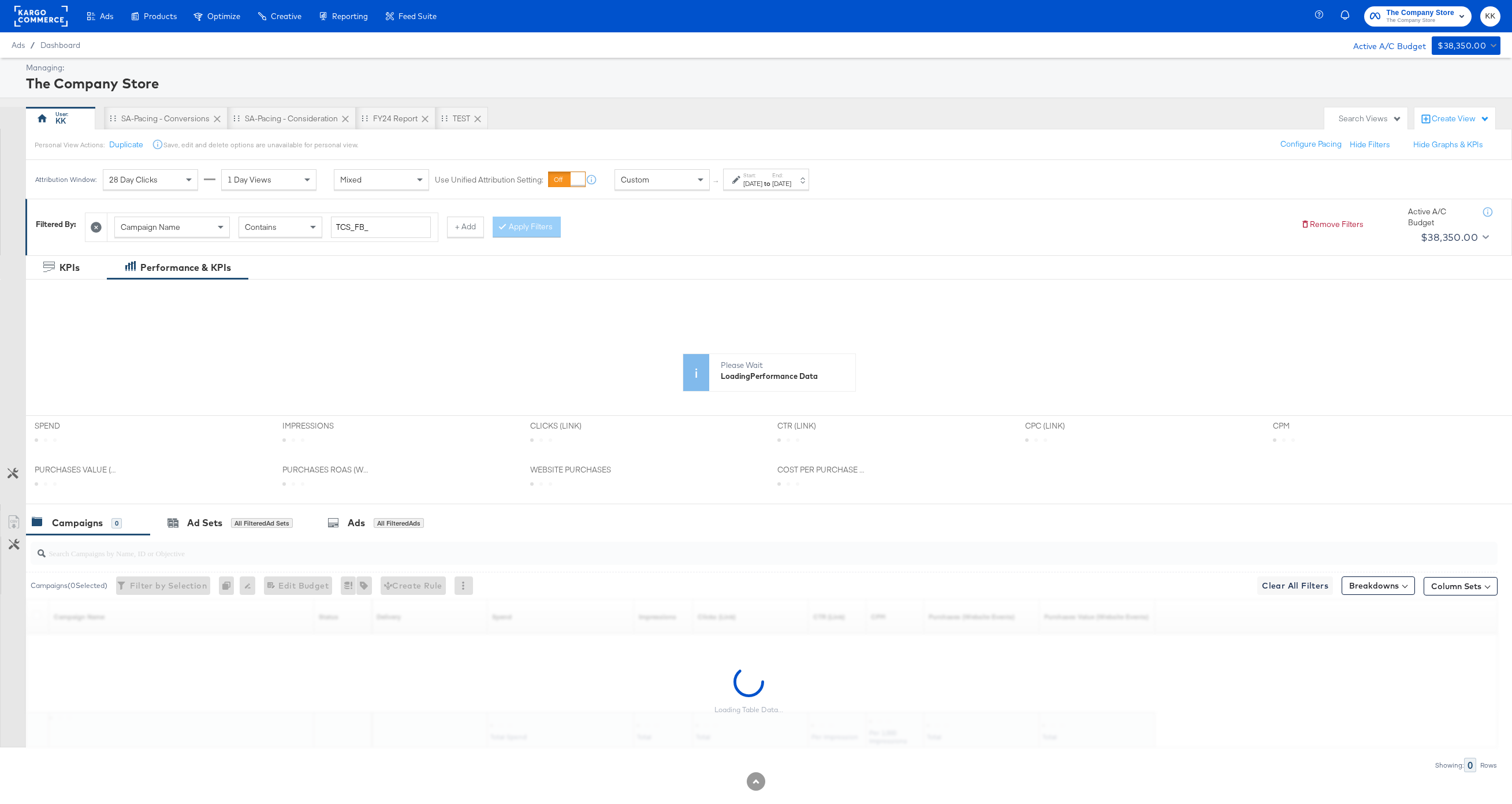
click at [758, 184] on div "[DATE]" at bounding box center [753, 183] width 19 height 9
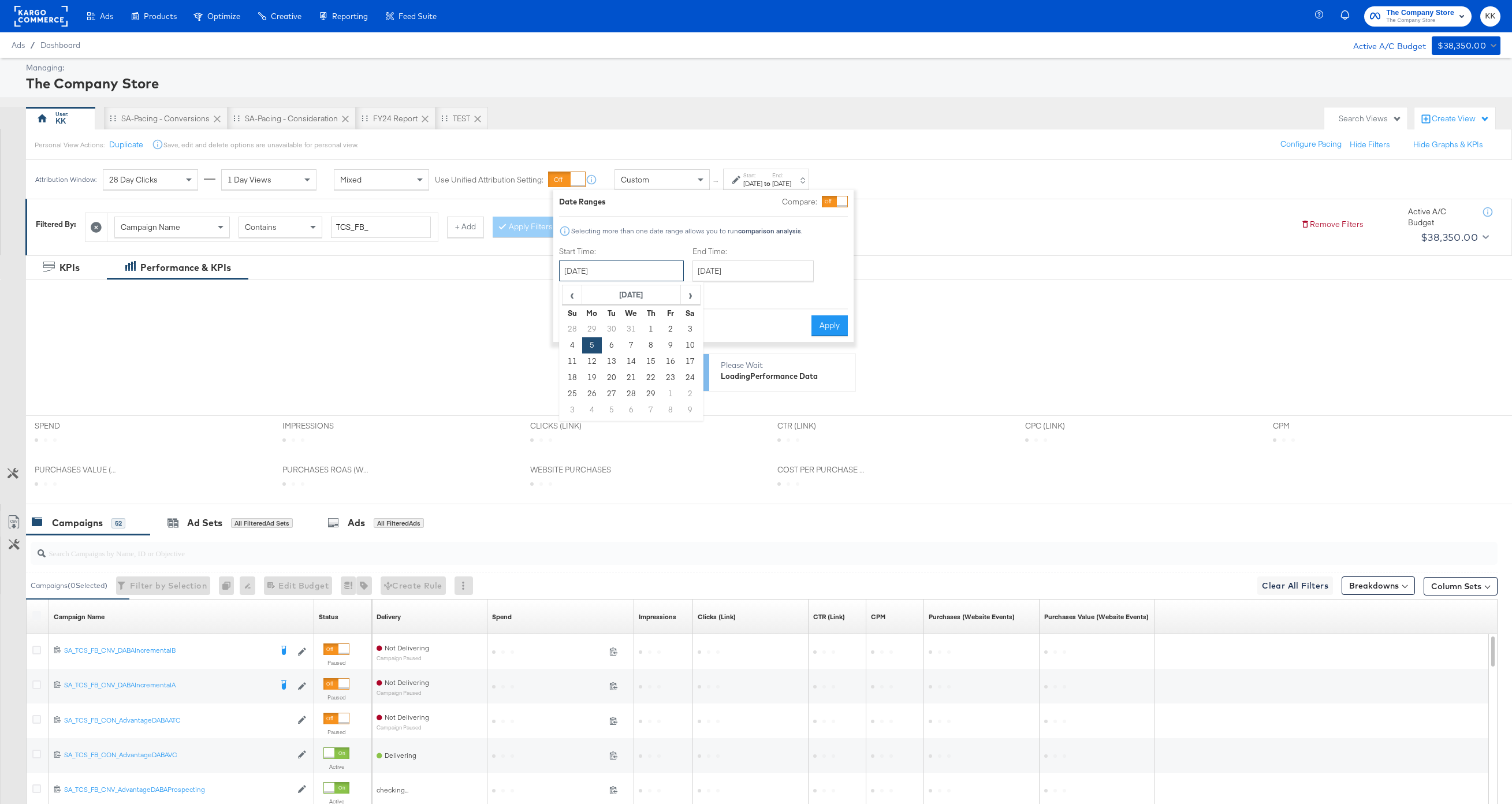
click at [649, 269] on input "[DATE]" at bounding box center [621, 271] width 125 height 21
click at [649, 295] on th "[DATE]" at bounding box center [632, 295] width 99 height 20
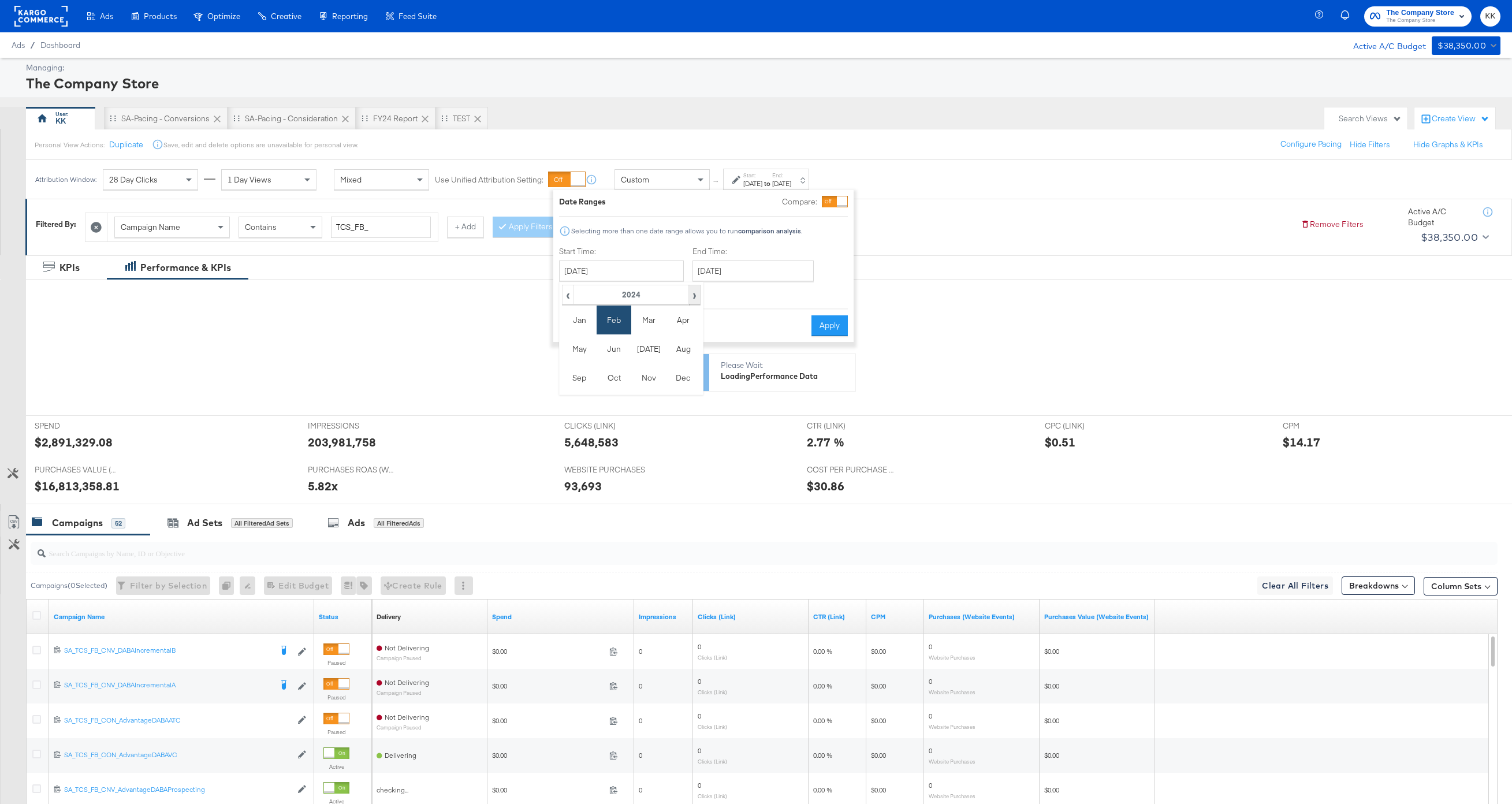
click at [700, 295] on th "›" at bounding box center [695, 295] width 12 height 20
click at [678, 348] on td "Aug" at bounding box center [683, 349] width 35 height 29
click at [596, 344] on td "4" at bounding box center [592, 346] width 20 height 16
type input "[DATE]"
click at [741, 278] on input "[DATE]" at bounding box center [754, 271] width 121 height 21
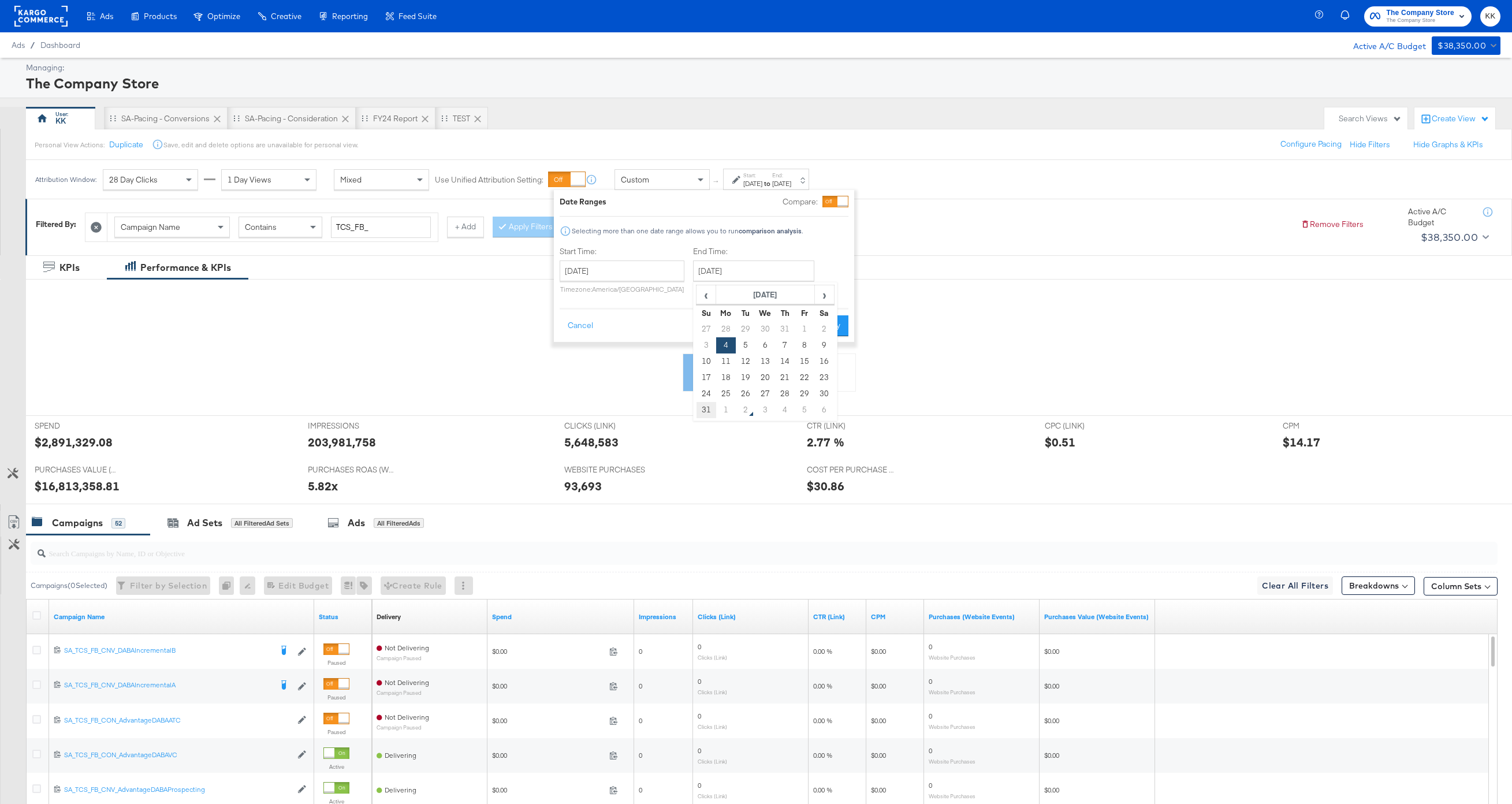
click at [704, 410] on td "31" at bounding box center [706, 410] width 20 height 16
type input "[DATE]"
click at [834, 328] on button "Apply" at bounding box center [833, 326] width 37 height 21
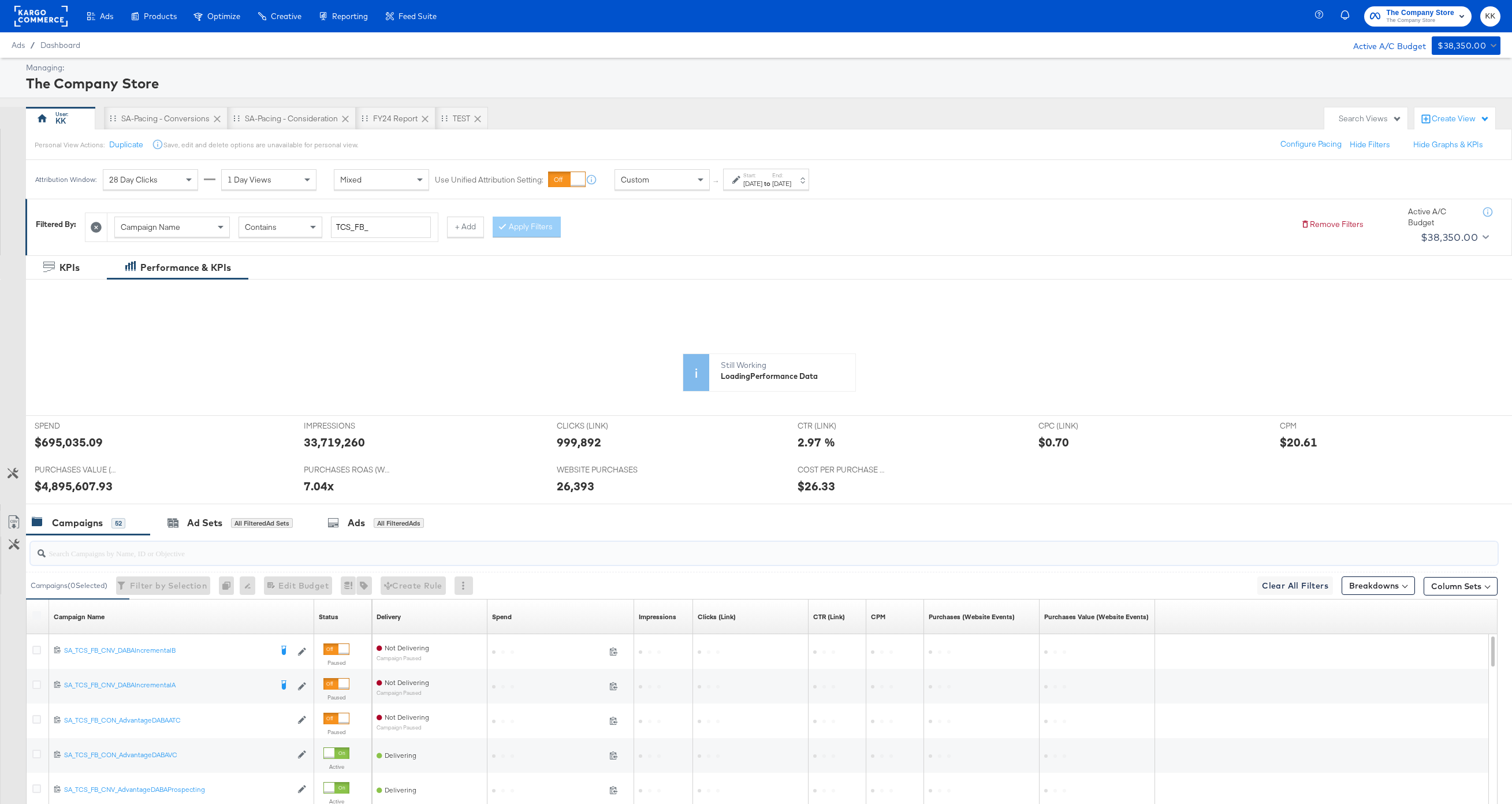
click at [155, 555] on input "search" at bounding box center [703, 548] width 1314 height 23
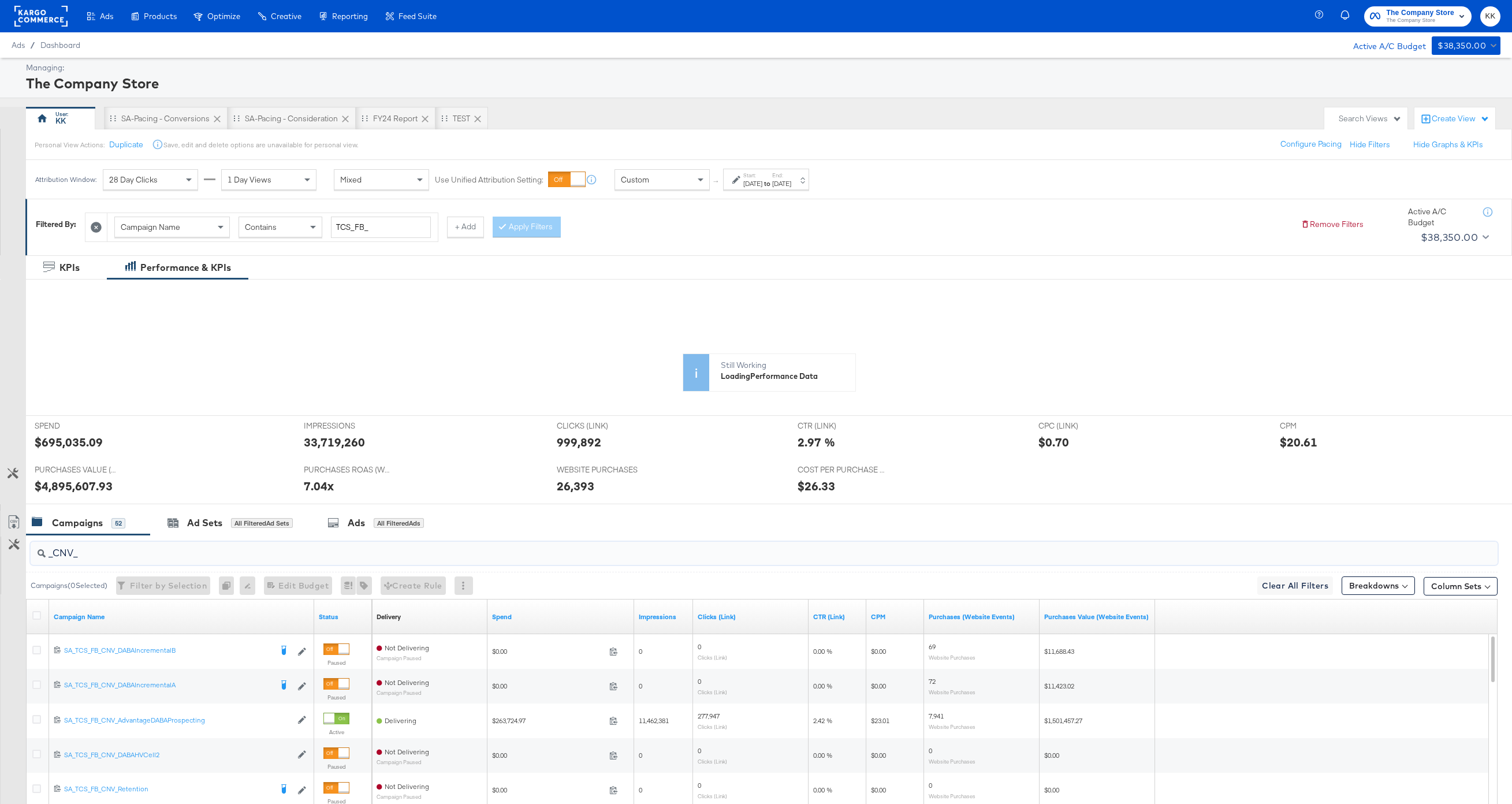
scroll to position [151, 0]
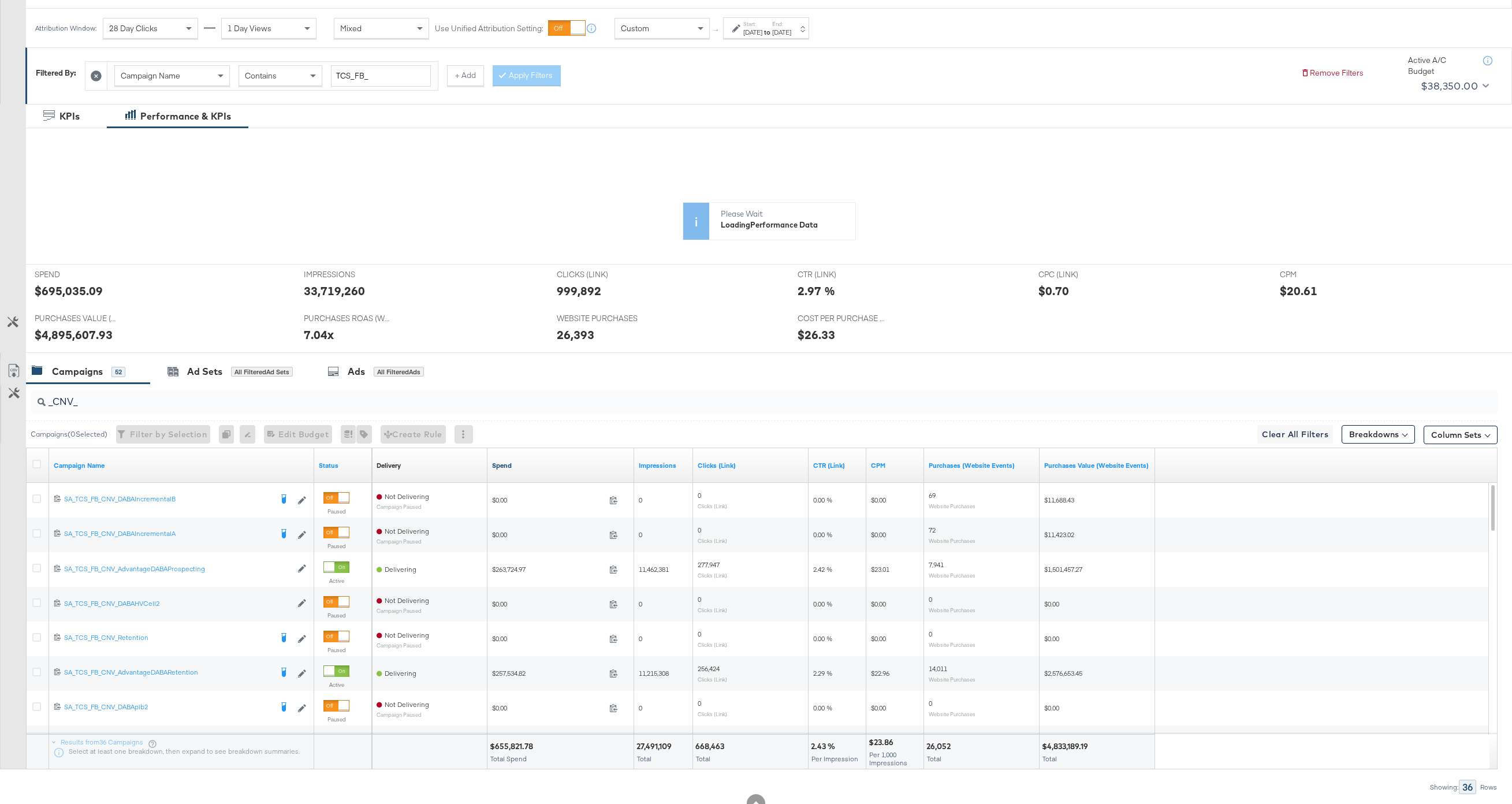
click at [506, 467] on link "Spend" at bounding box center [560, 465] width 137 height 9
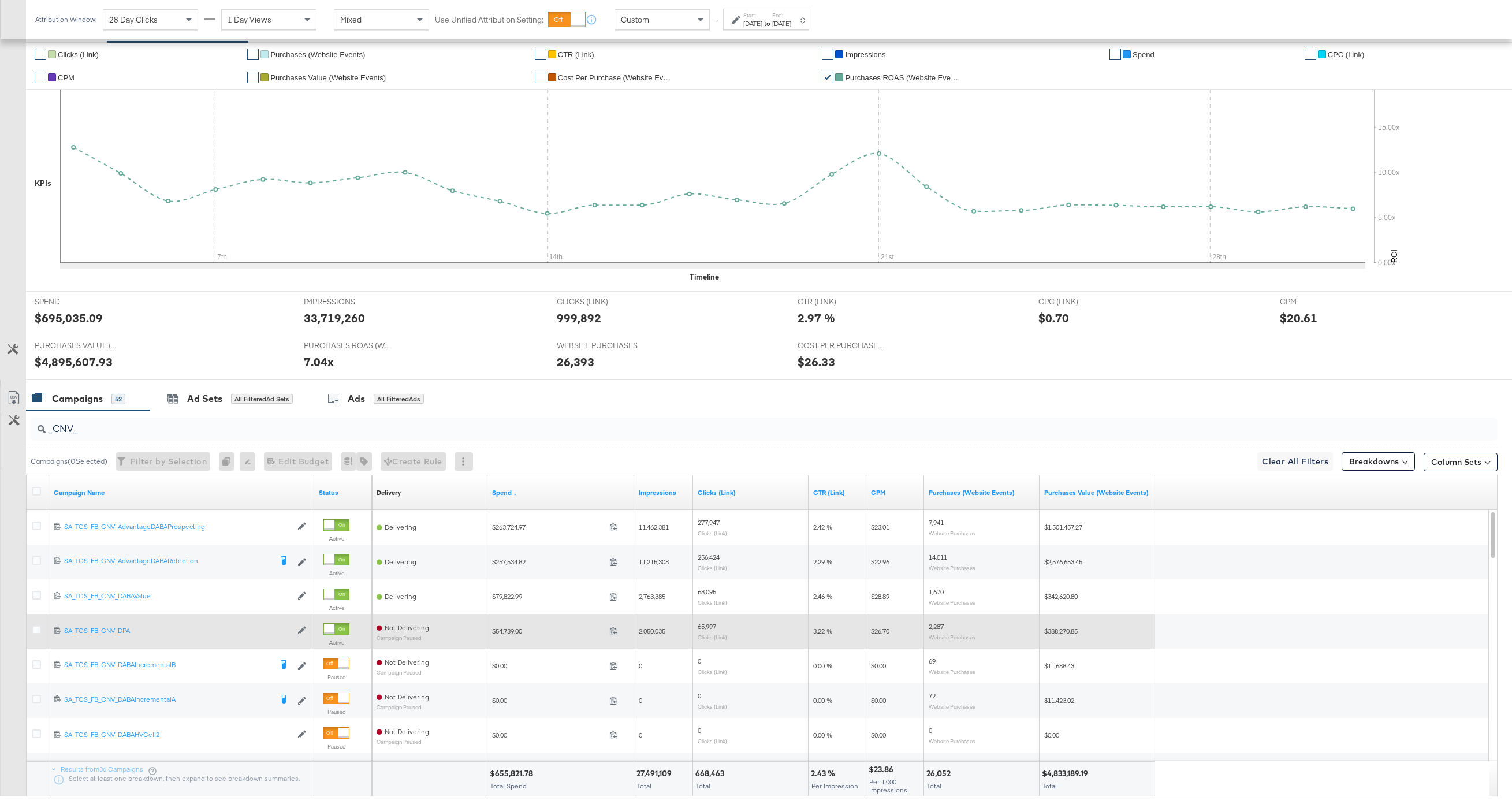
scroll to position [261, 0]
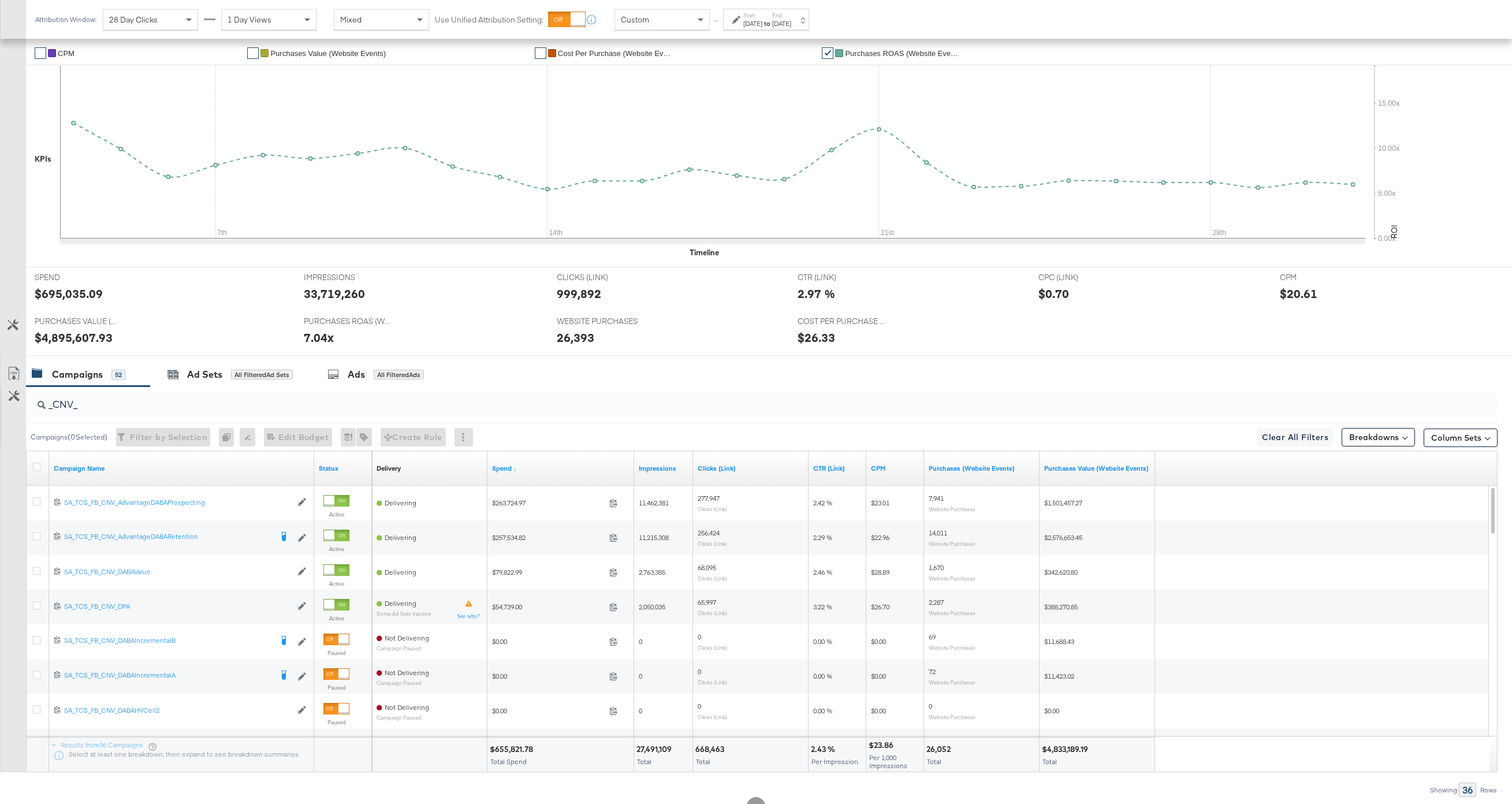
click at [516, 752] on div "$655,821.78" at bounding box center [513, 750] width 47 height 11
copy div "655,821.78"
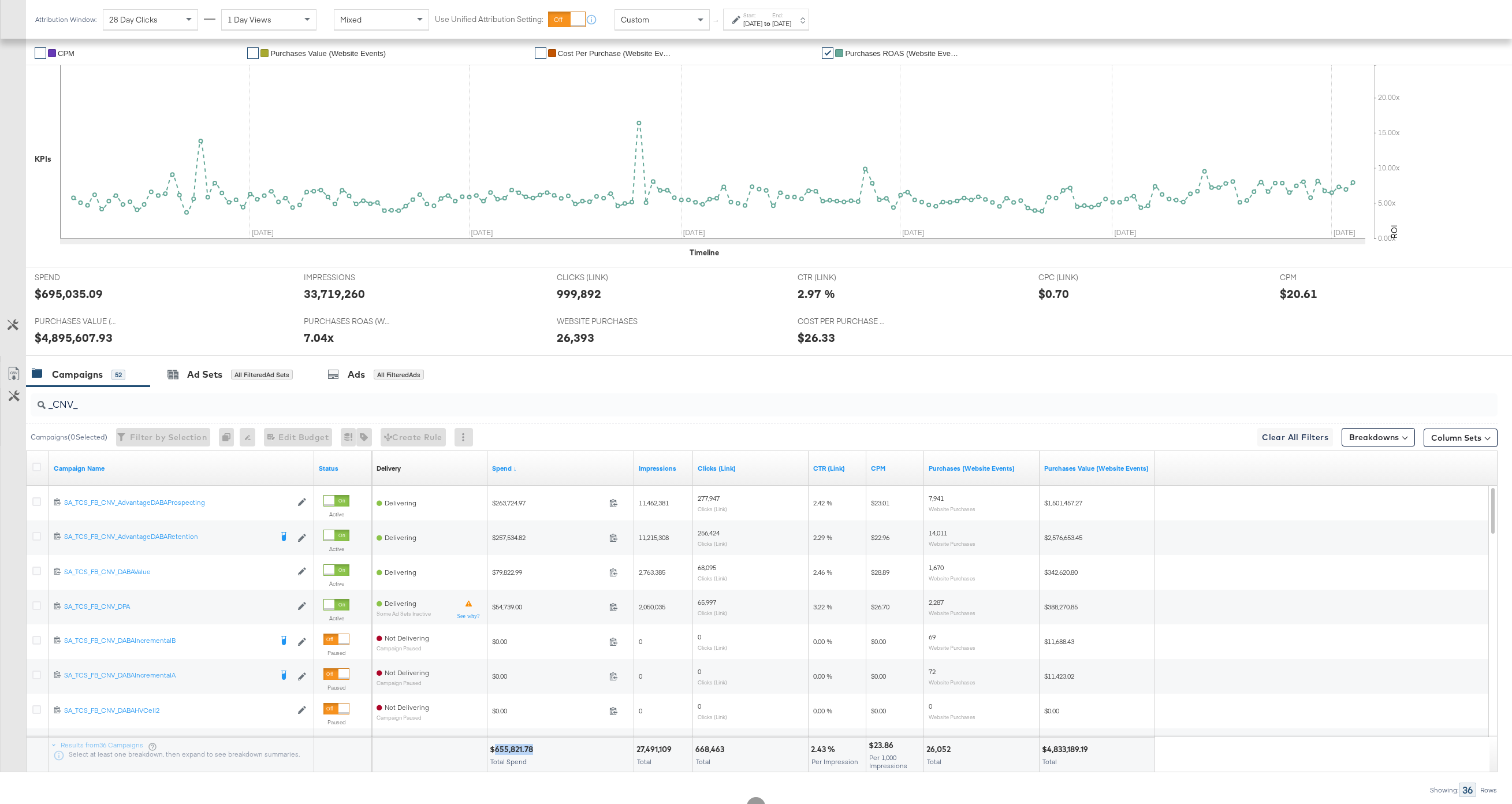
scroll to position [0, 0]
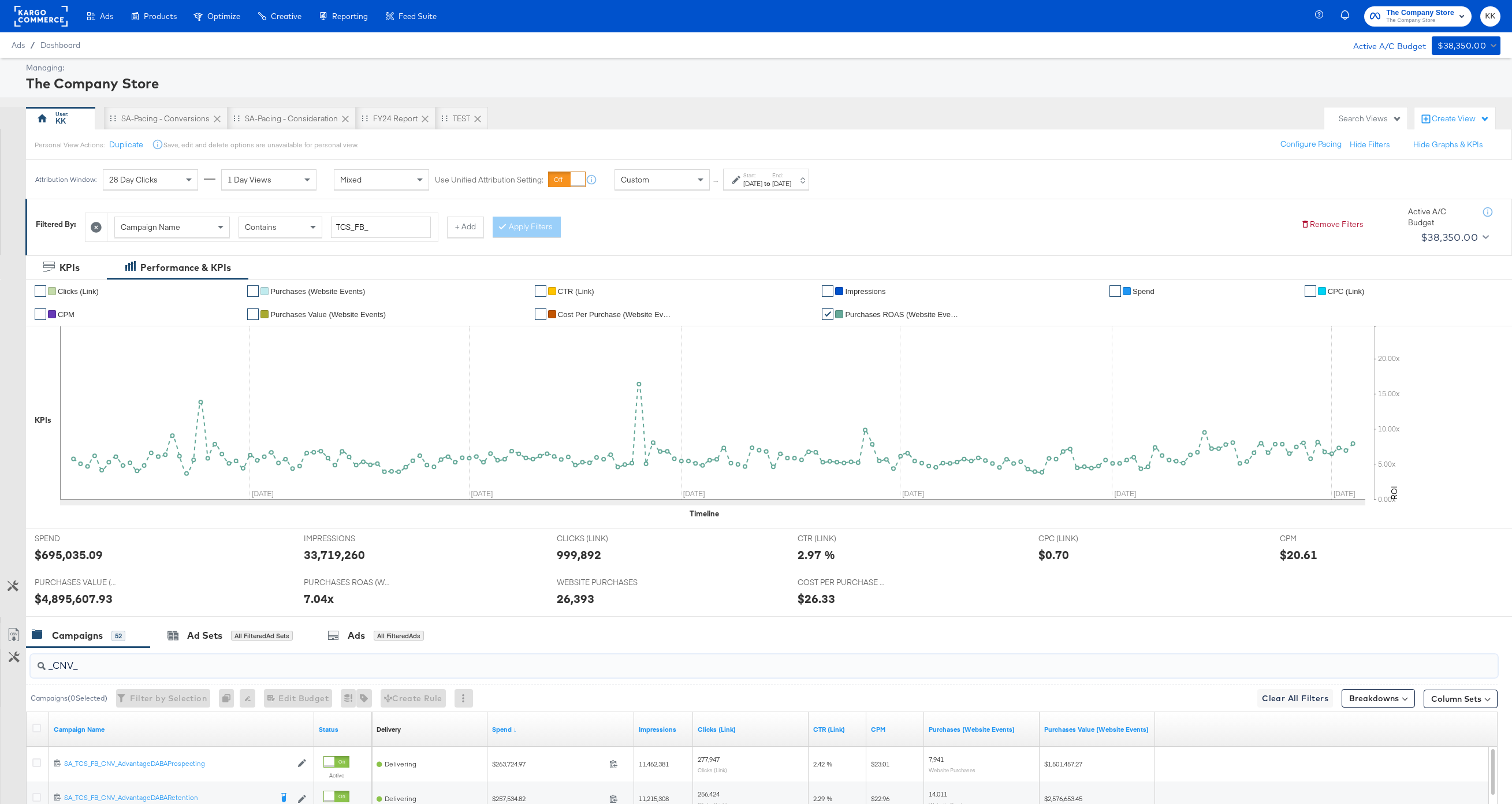
click at [102, 669] on input "_CNV_" at bounding box center [703, 661] width 1314 height 23
type input "_"
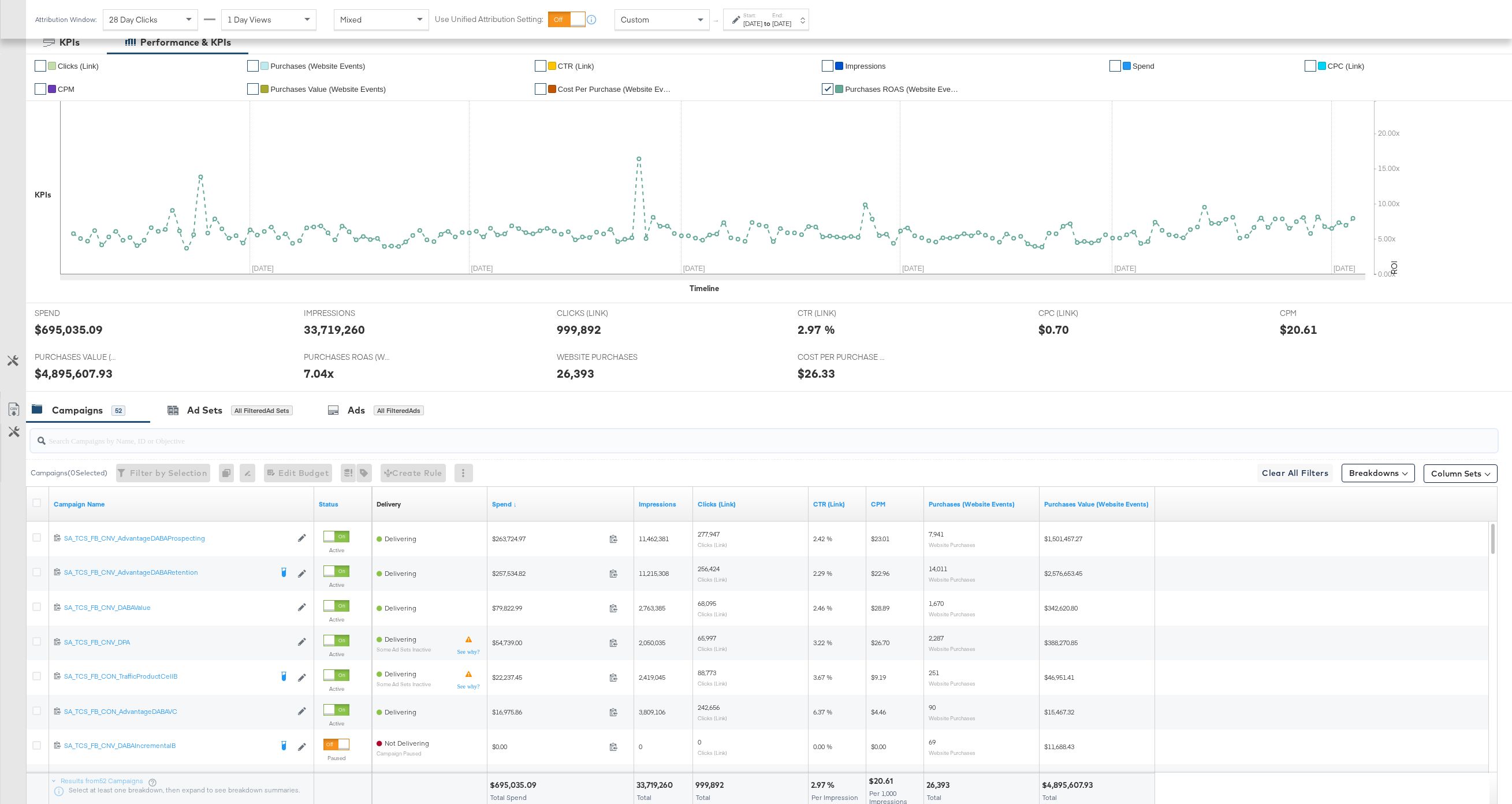
scroll to position [228, 0]
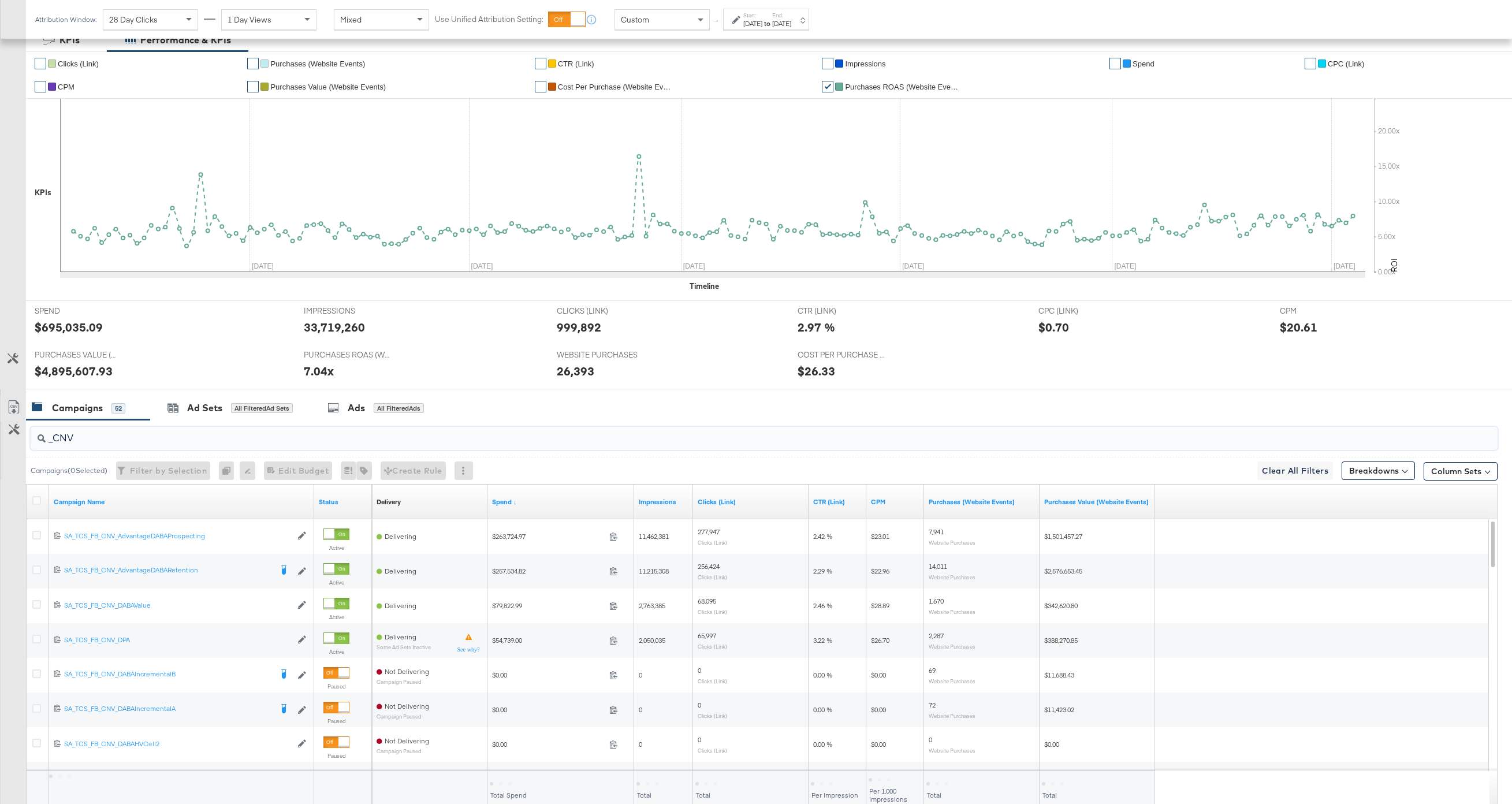
type input "_CNV_"
click at [524, 781] on div "$655,821.78" at bounding box center [513, 783] width 47 height 11
copy div "655,821.78"
click at [81, 330] on div "$695,035.09" at bounding box center [69, 327] width 68 height 16
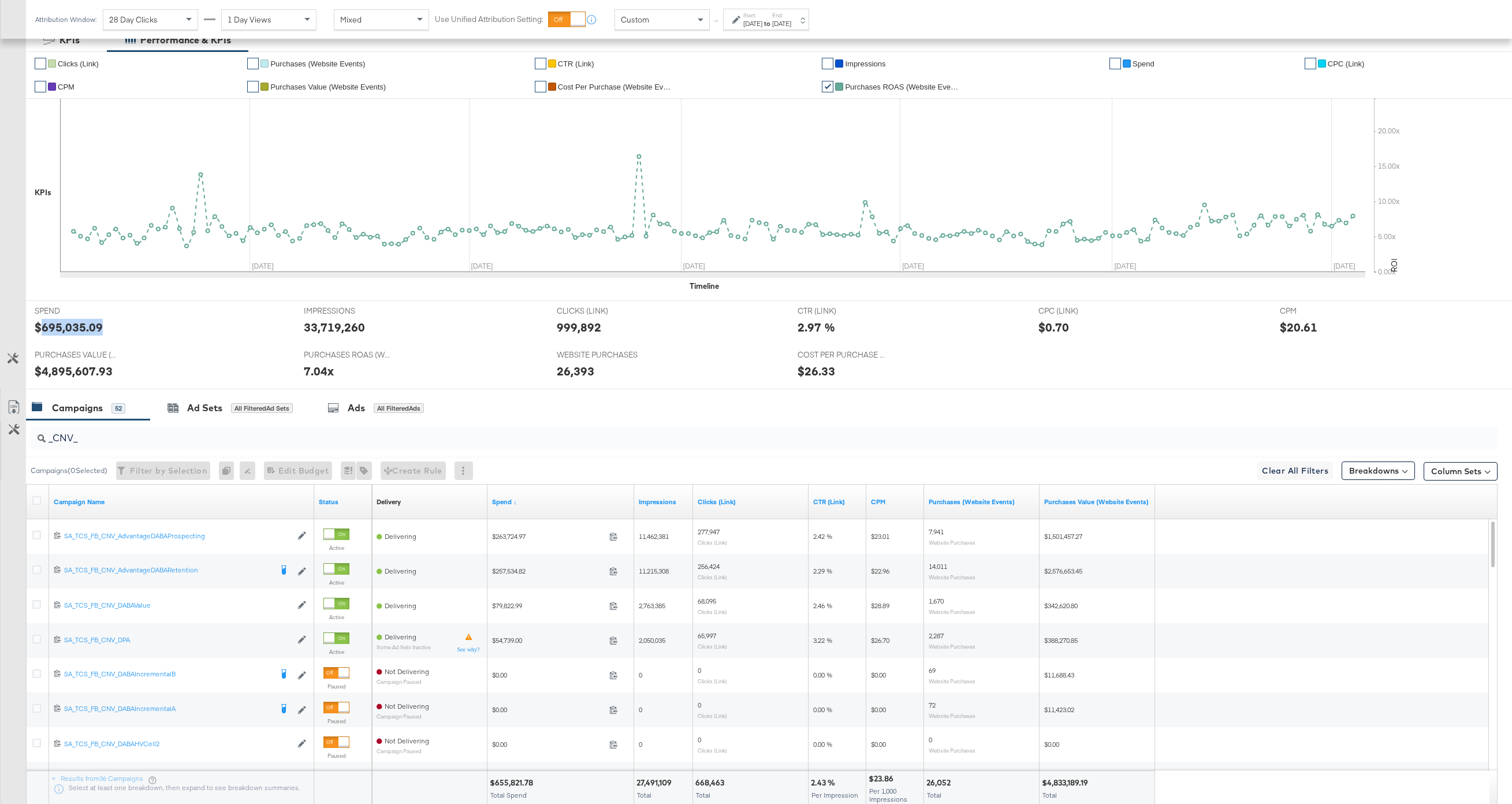
click at [81, 330] on div "$695,035.09" at bounding box center [69, 327] width 68 height 16
copy div "695,035.09"
